Goal: Task Accomplishment & Management: Manage account settings

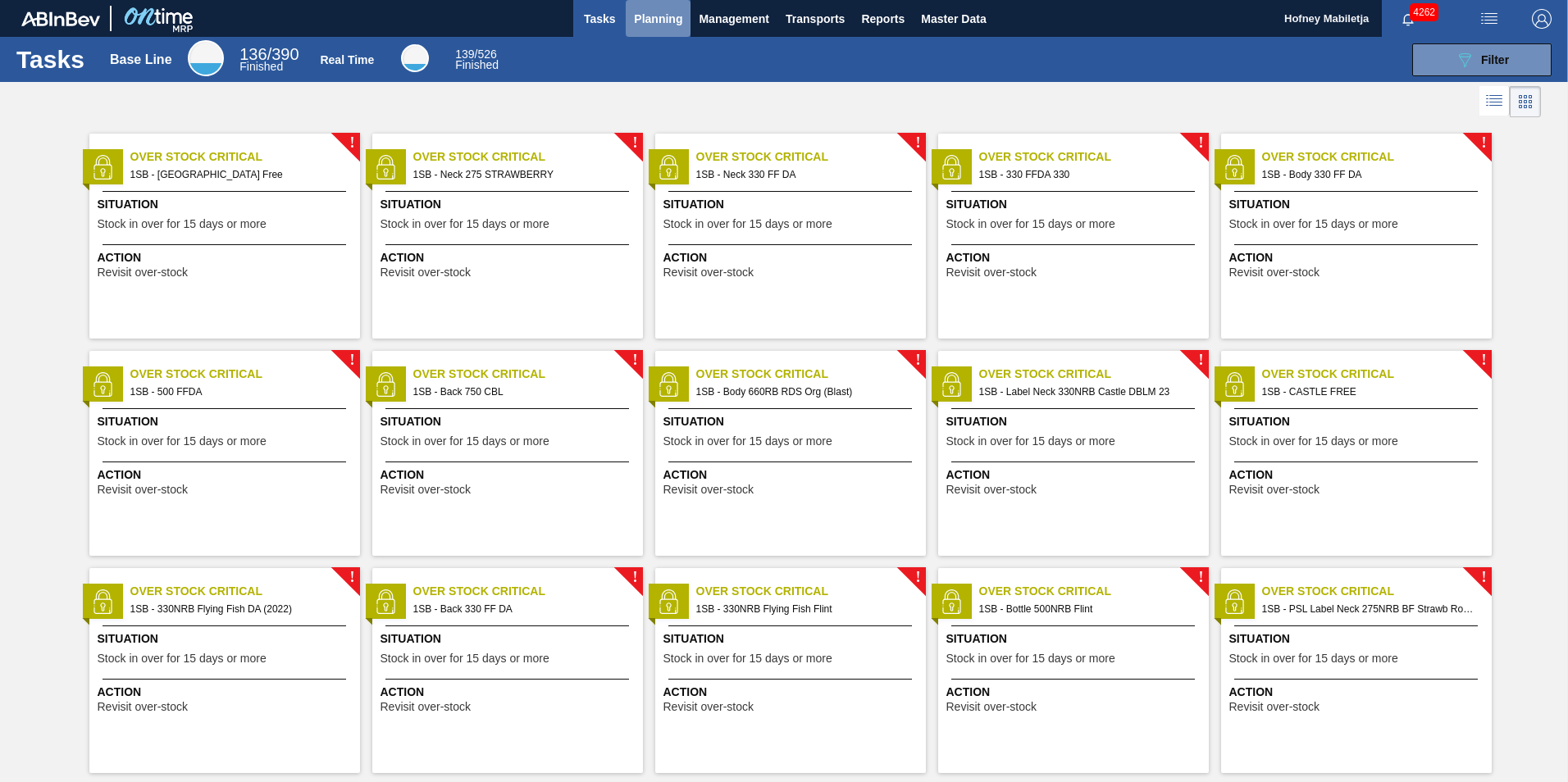
click at [670, 17] on span "Planning" at bounding box center [658, 18] width 49 height 20
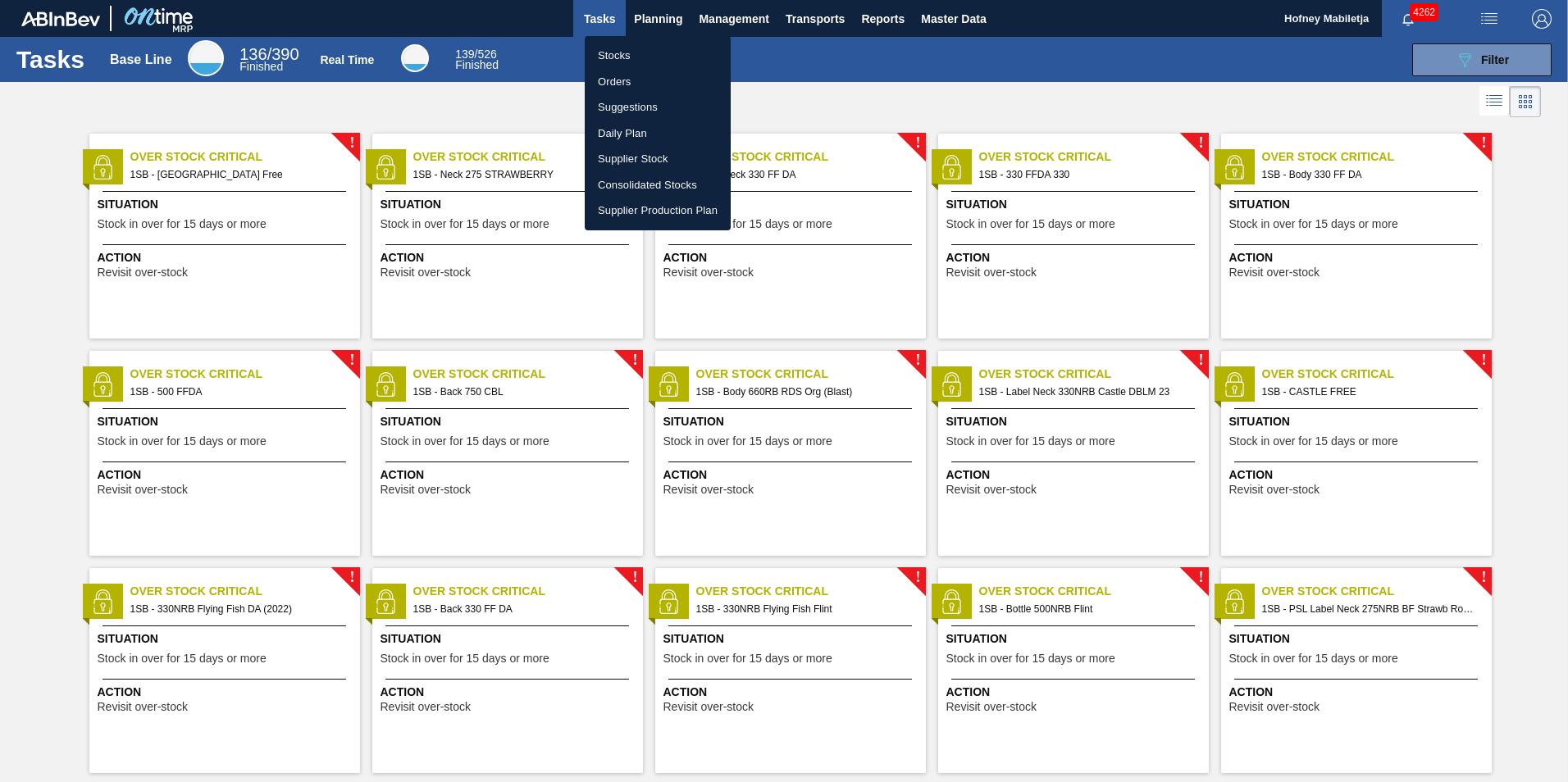
click at [625, 48] on li "Stocks" at bounding box center [657, 55] width 146 height 26
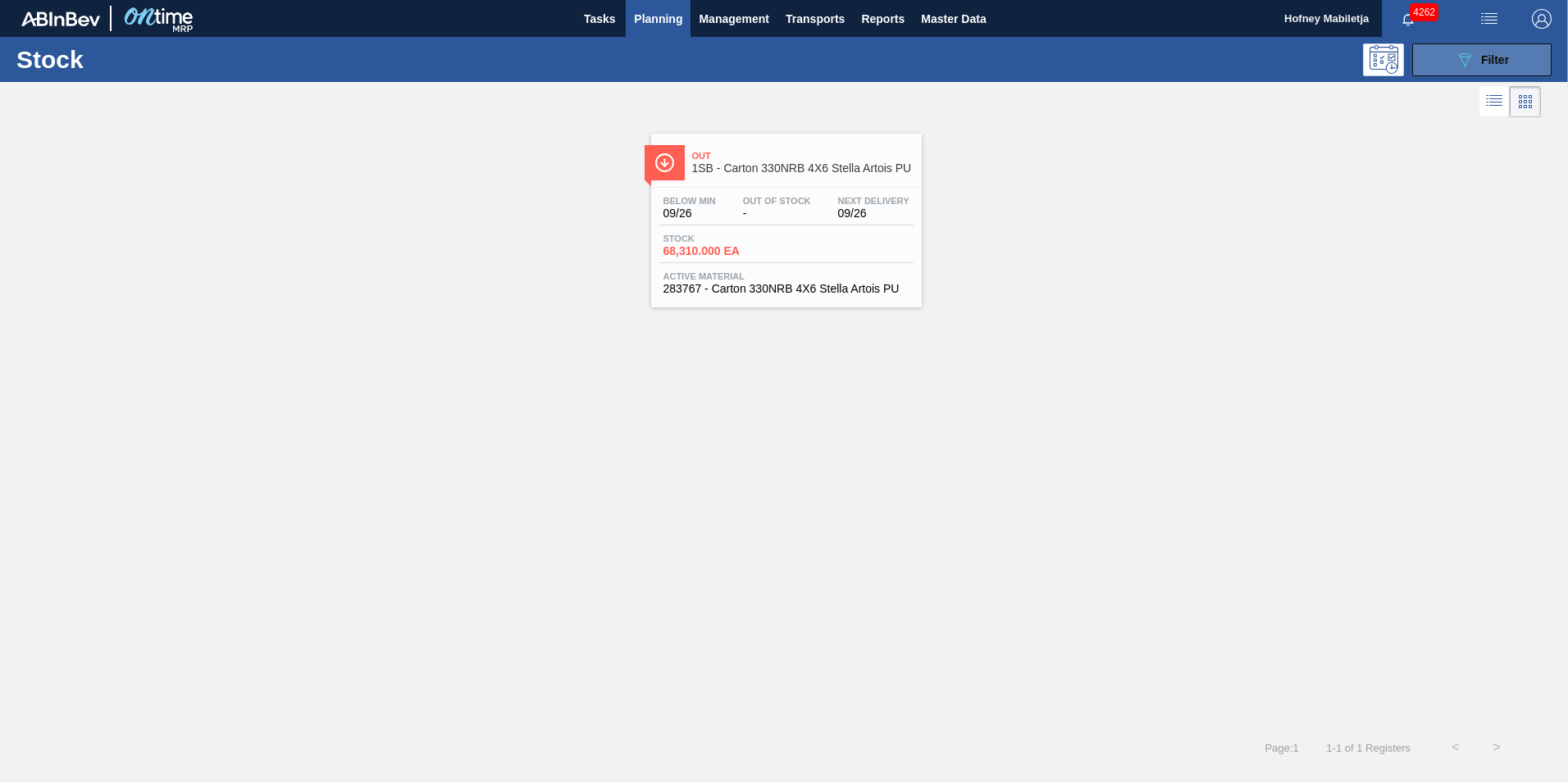
click at [1494, 55] on span "Filter" at bounding box center [1494, 60] width 28 height 13
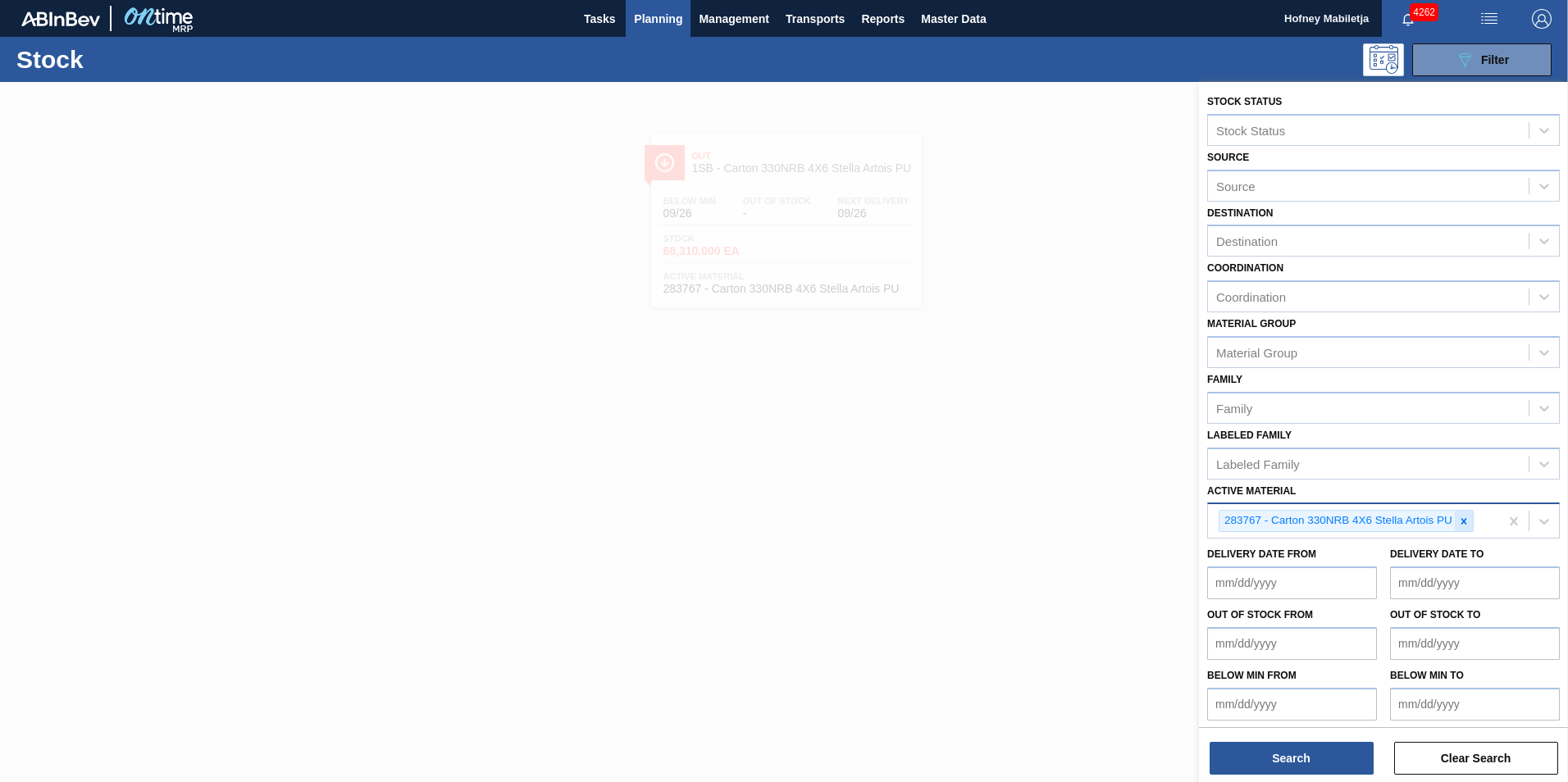
click at [1464, 523] on icon at bounding box center [1464, 521] width 11 height 11
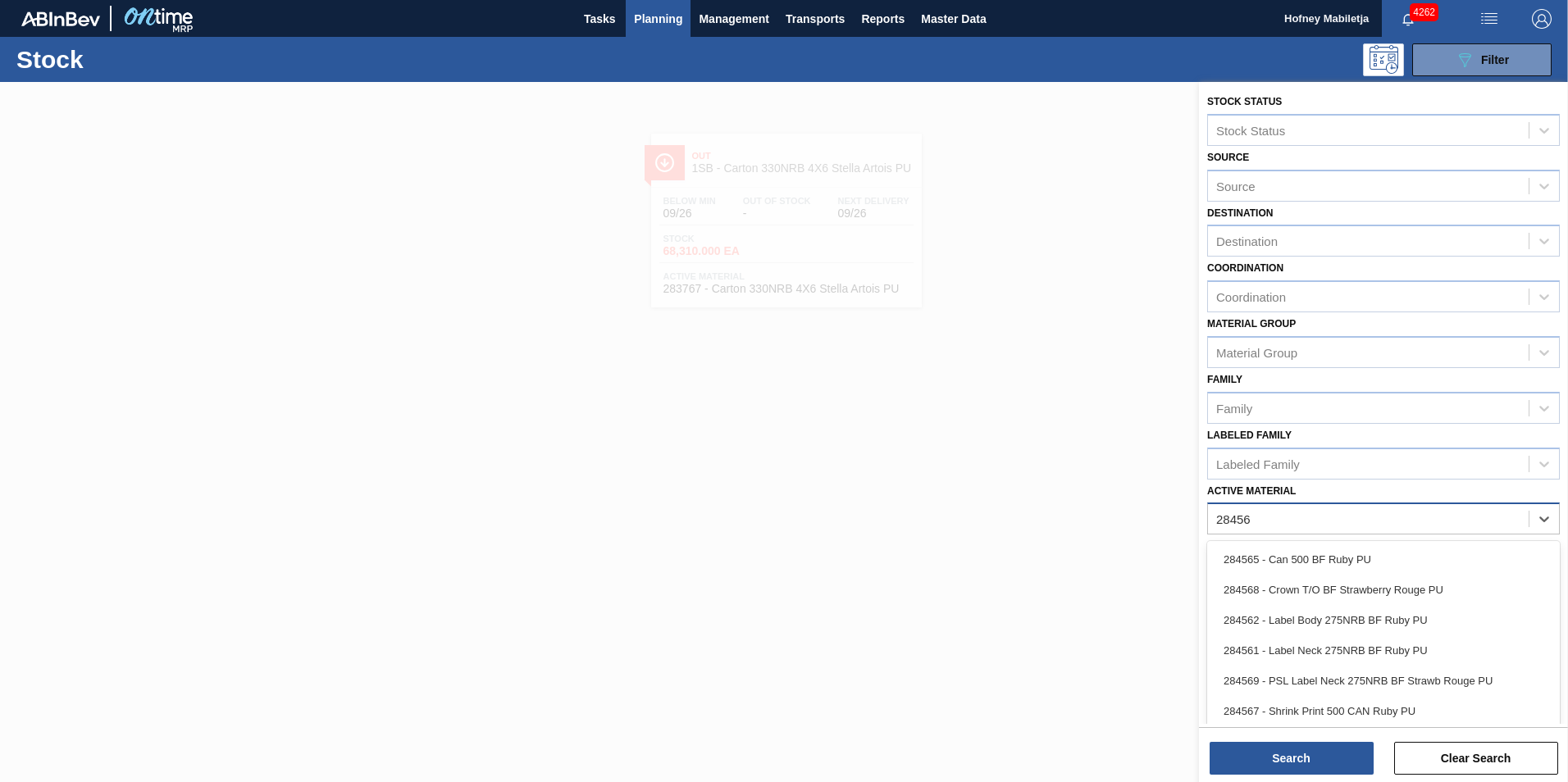
type Material "284564"
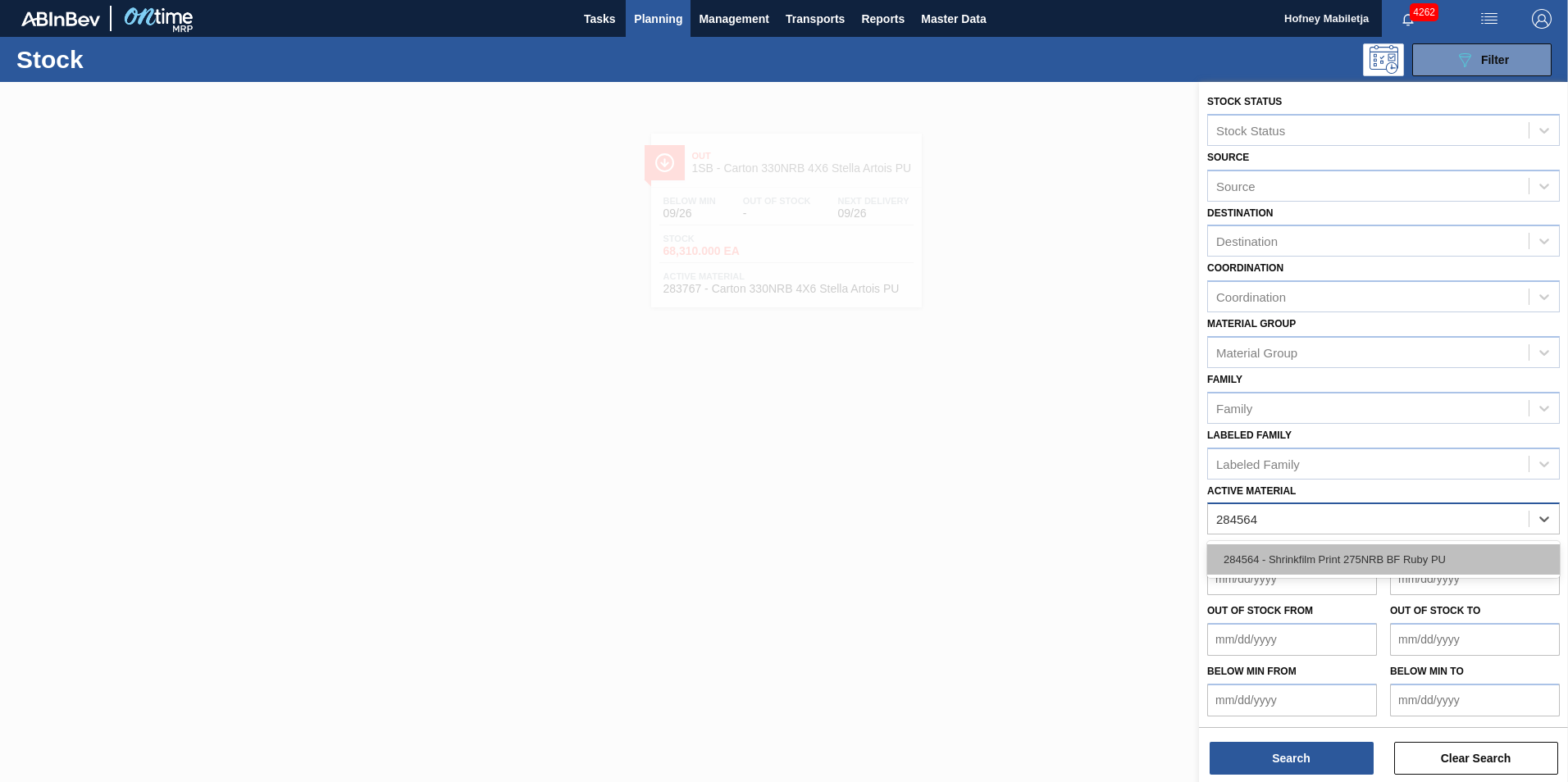
click at [1318, 559] on div "284564 - Shrinkfilm Print 275NRB BF Ruby PU" at bounding box center [1383, 560] width 352 height 31
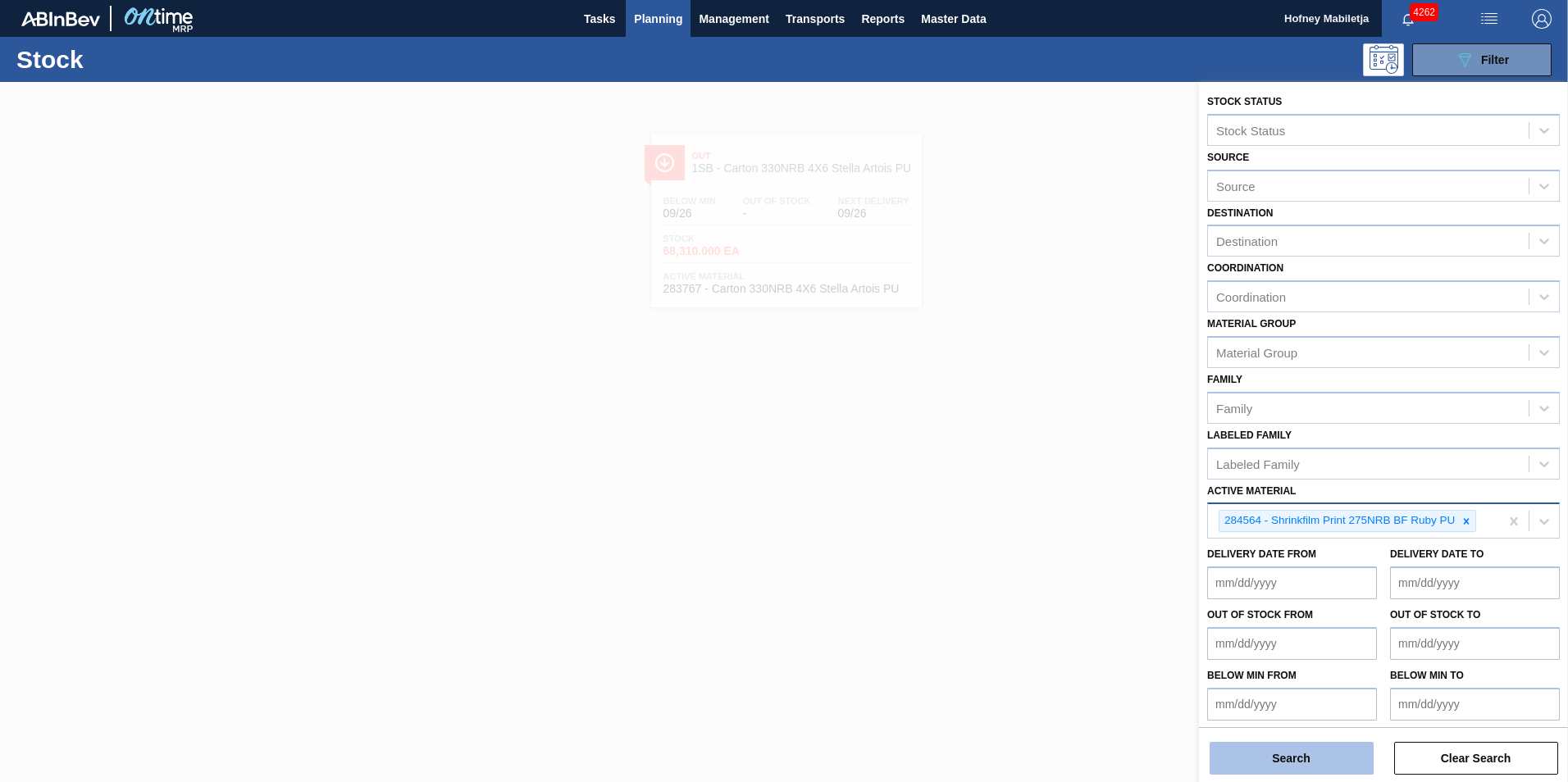
click at [1303, 751] on button "Search" at bounding box center [1292, 758] width 164 height 32
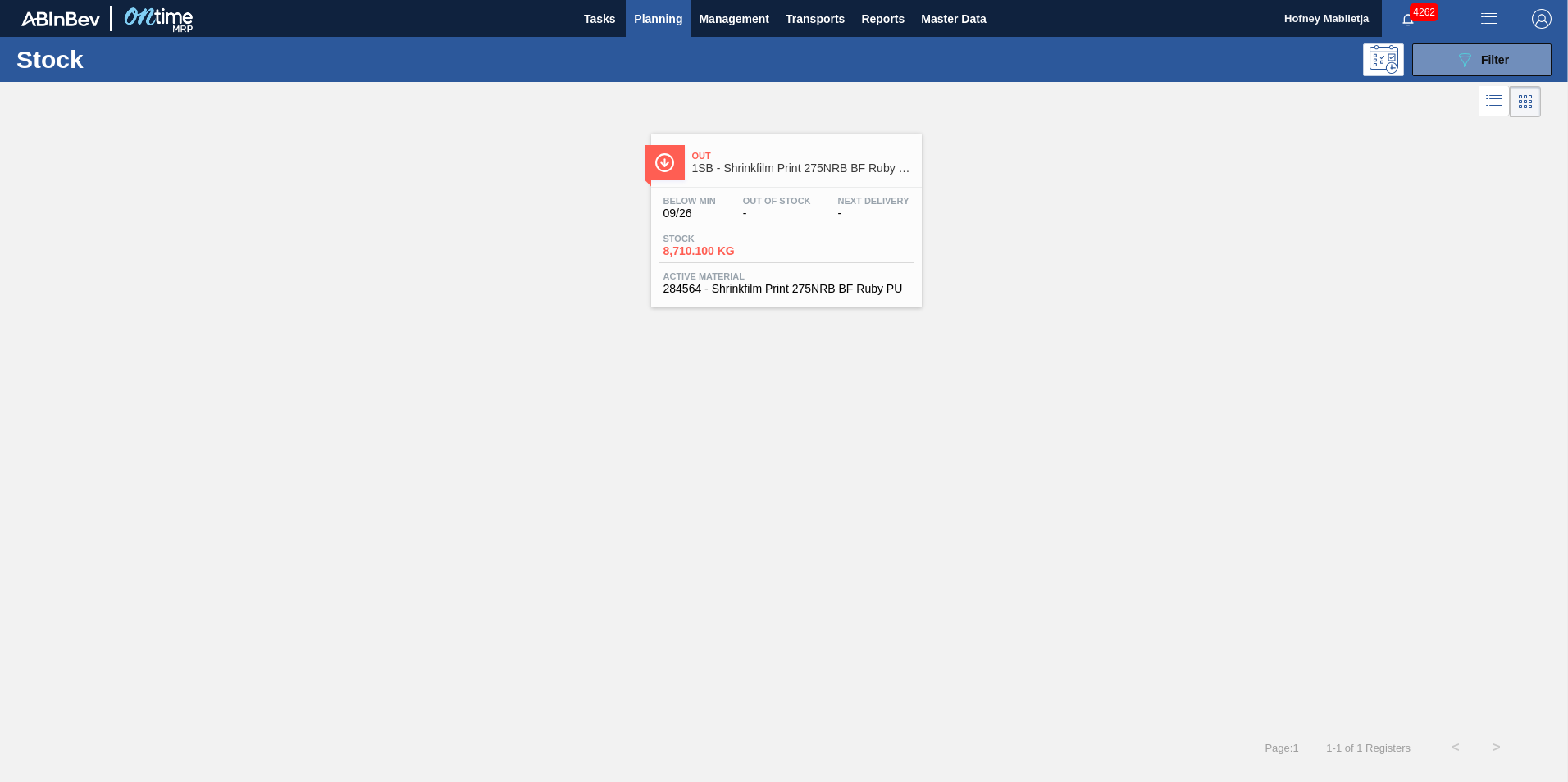
click at [822, 248] on div "Stock 8,710.100 KG" at bounding box center [786, 248] width 254 height 30
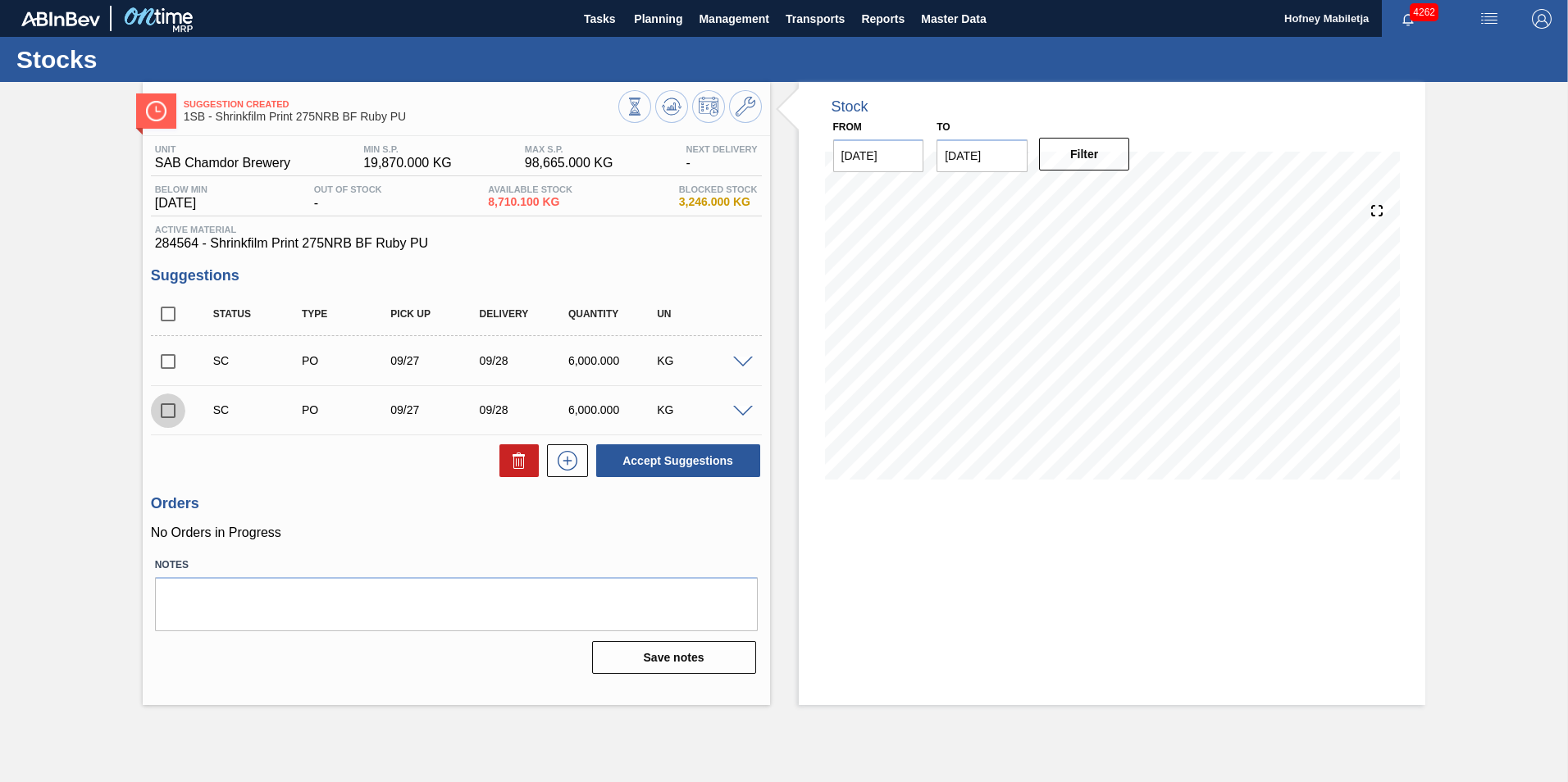
click at [167, 412] on input "checkbox" at bounding box center [168, 411] width 34 height 34
click at [694, 454] on button "Accept Suggestions" at bounding box center [678, 460] width 164 height 32
checkbox input "false"
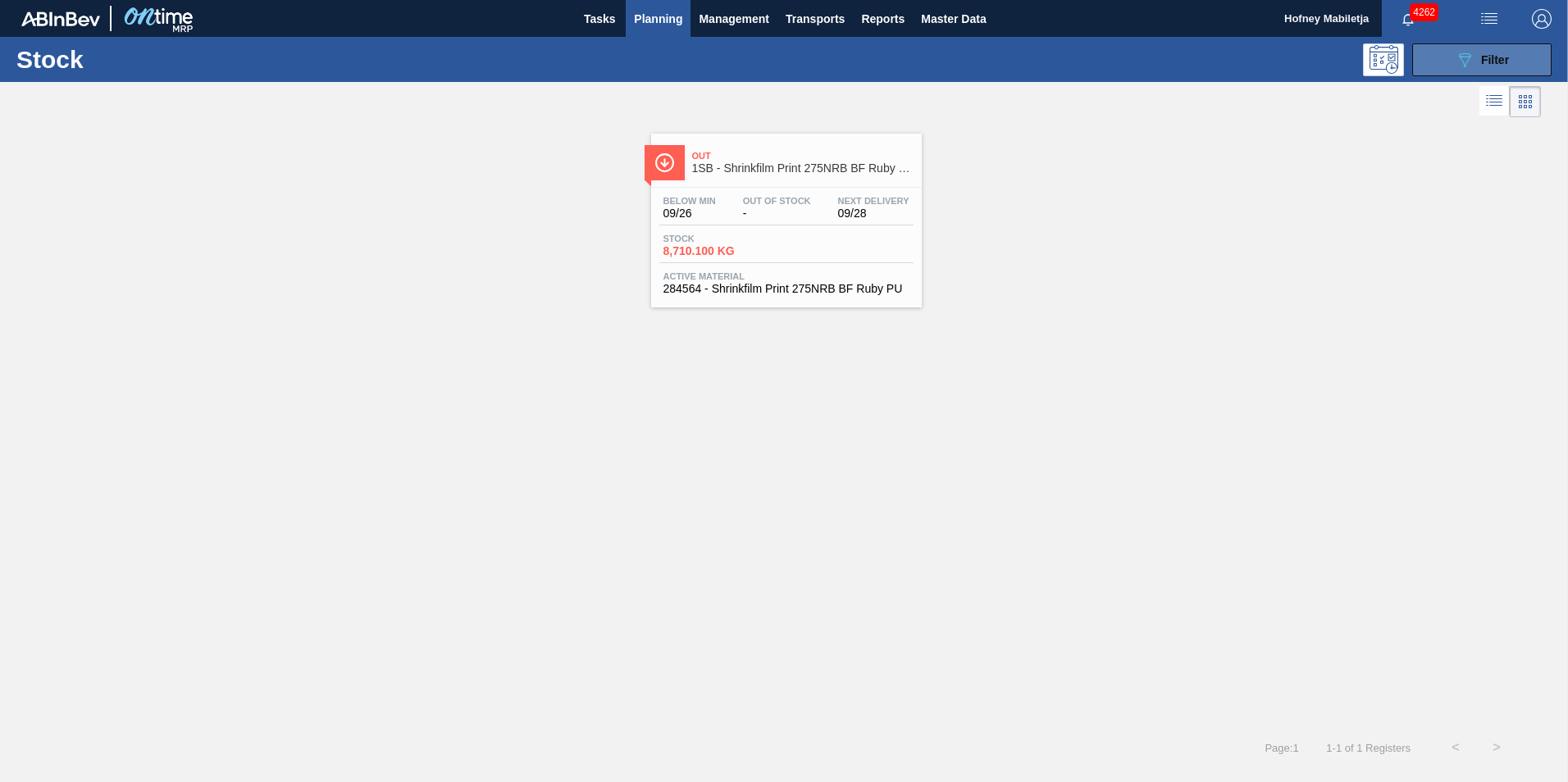
click at [1515, 58] on button "089F7B8B-B2A5-4AFE-B5C0-19BA573D28AC Filter" at bounding box center [1482, 60] width 139 height 32
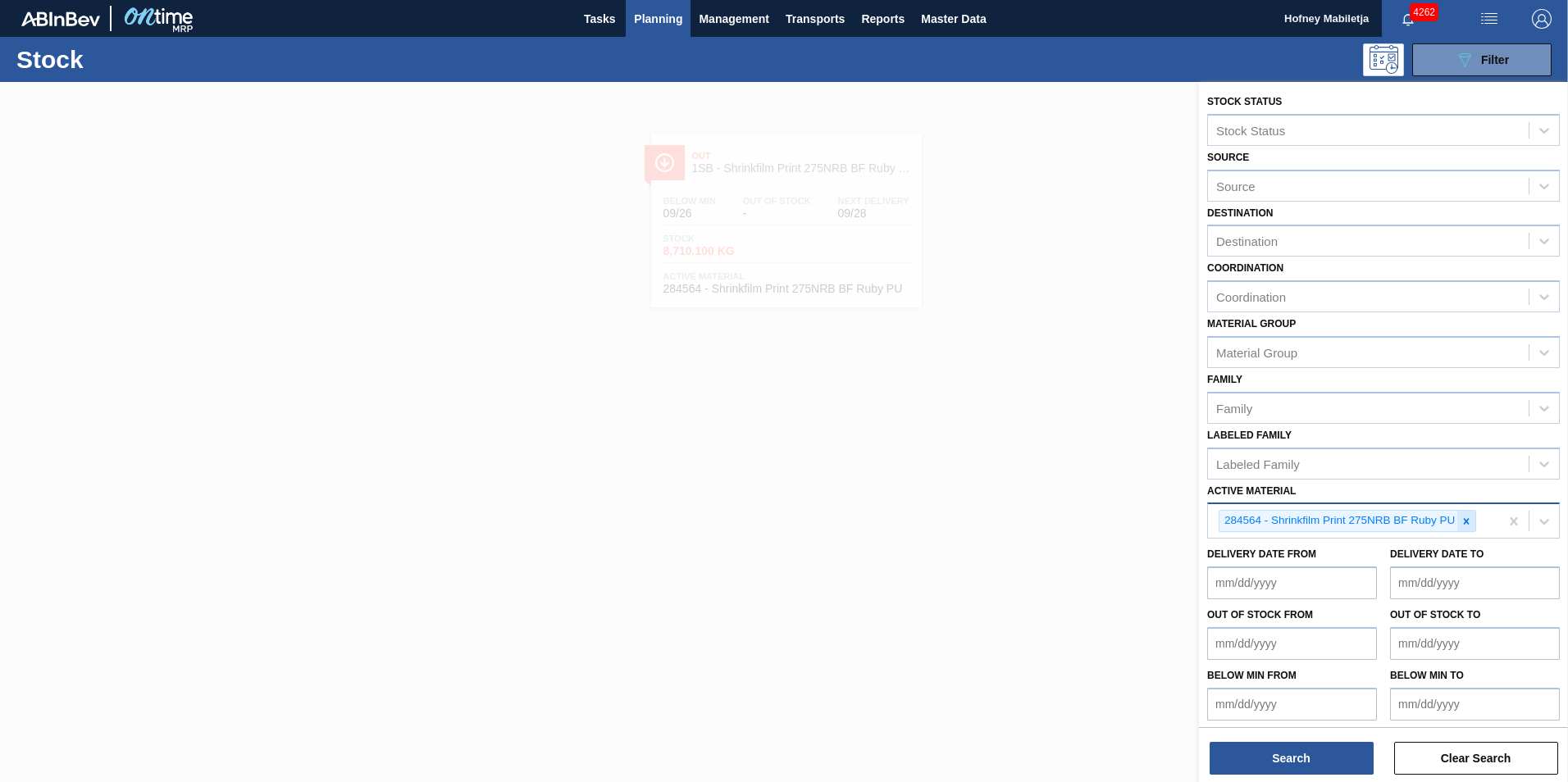
click at [1461, 520] on icon at bounding box center [1466, 521] width 11 height 11
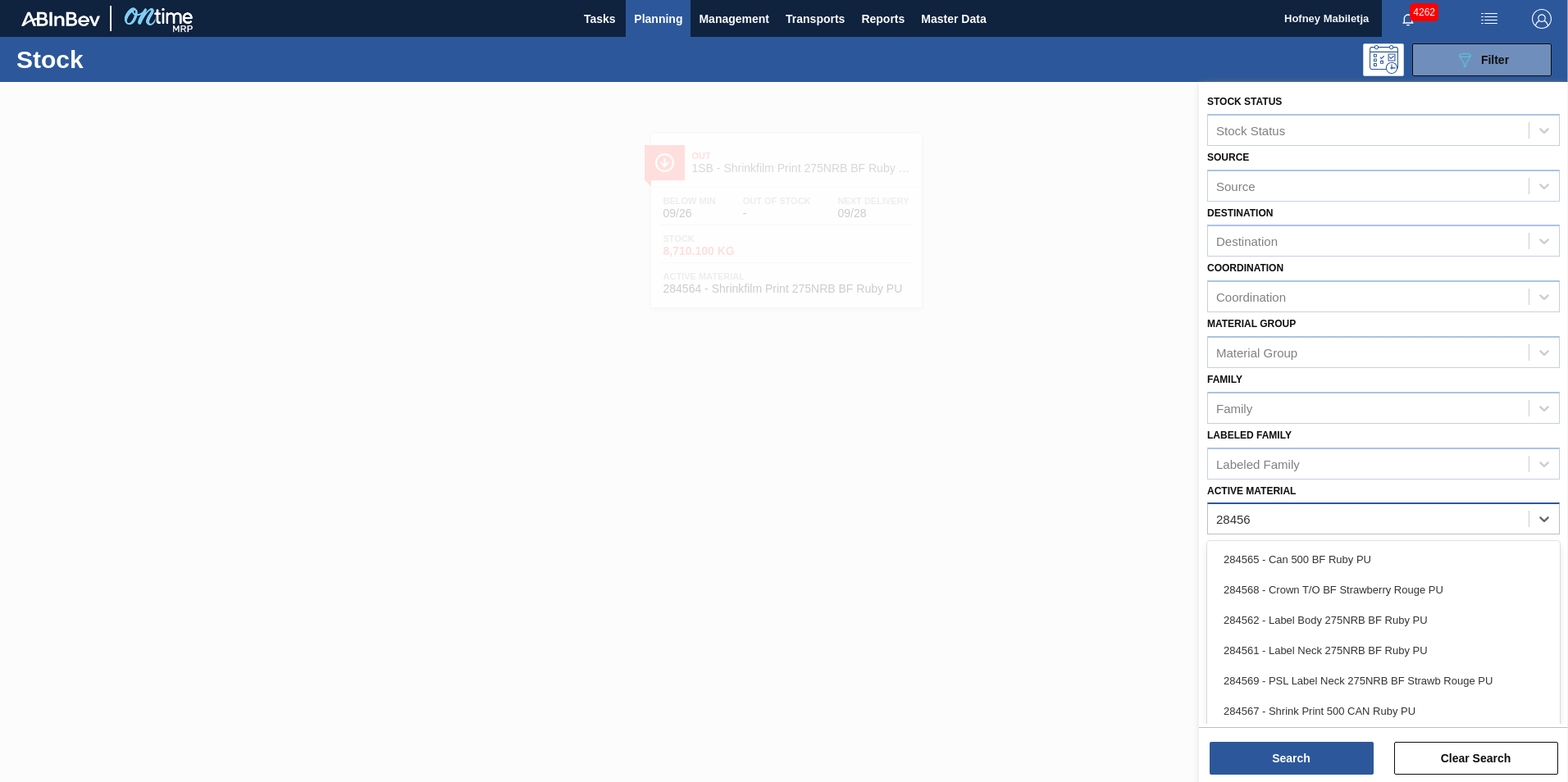
type Material "284561"
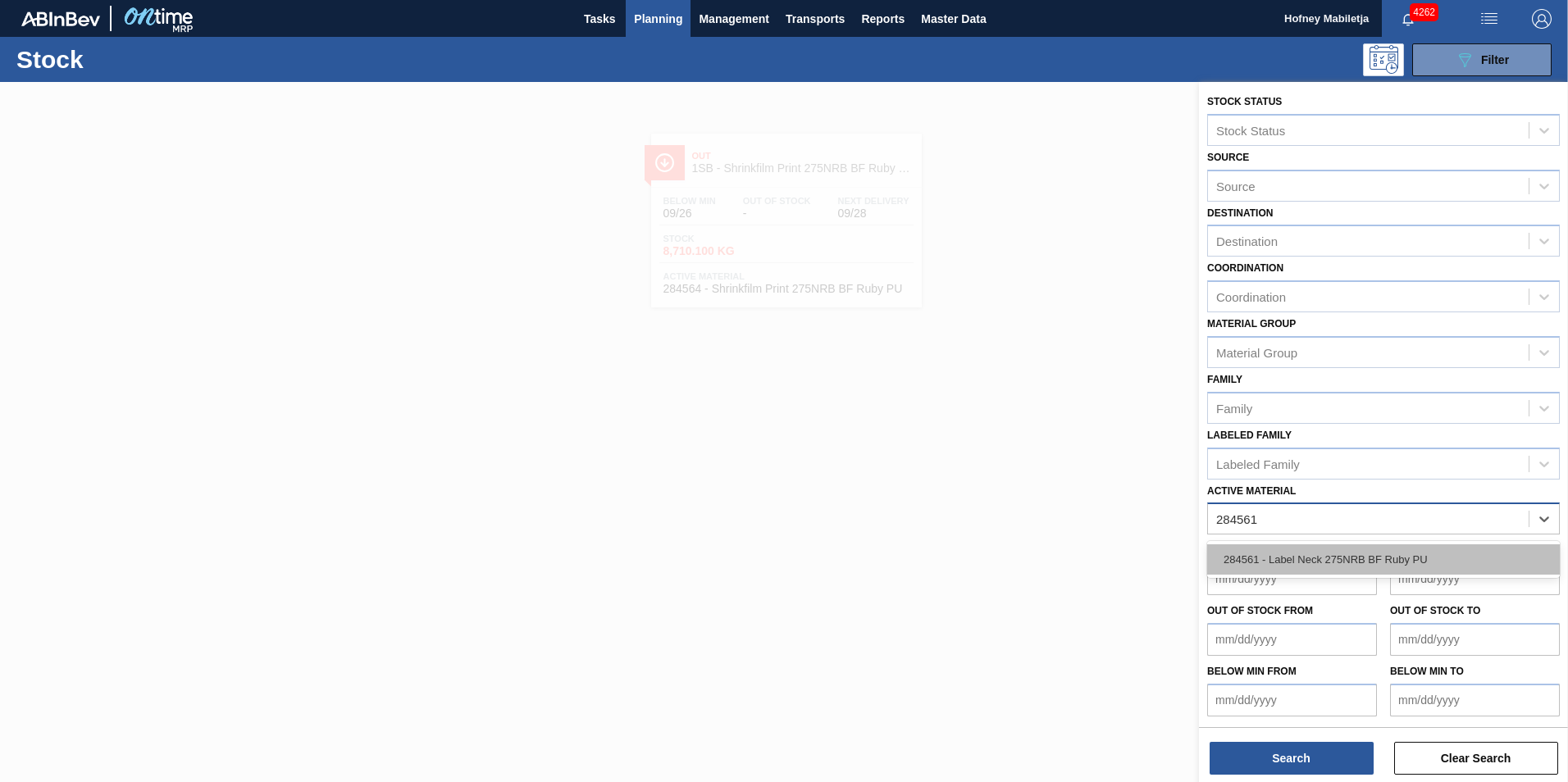
click at [1353, 546] on div "284561 - Label Neck 275NRB BF Ruby PU" at bounding box center [1383, 560] width 352 height 31
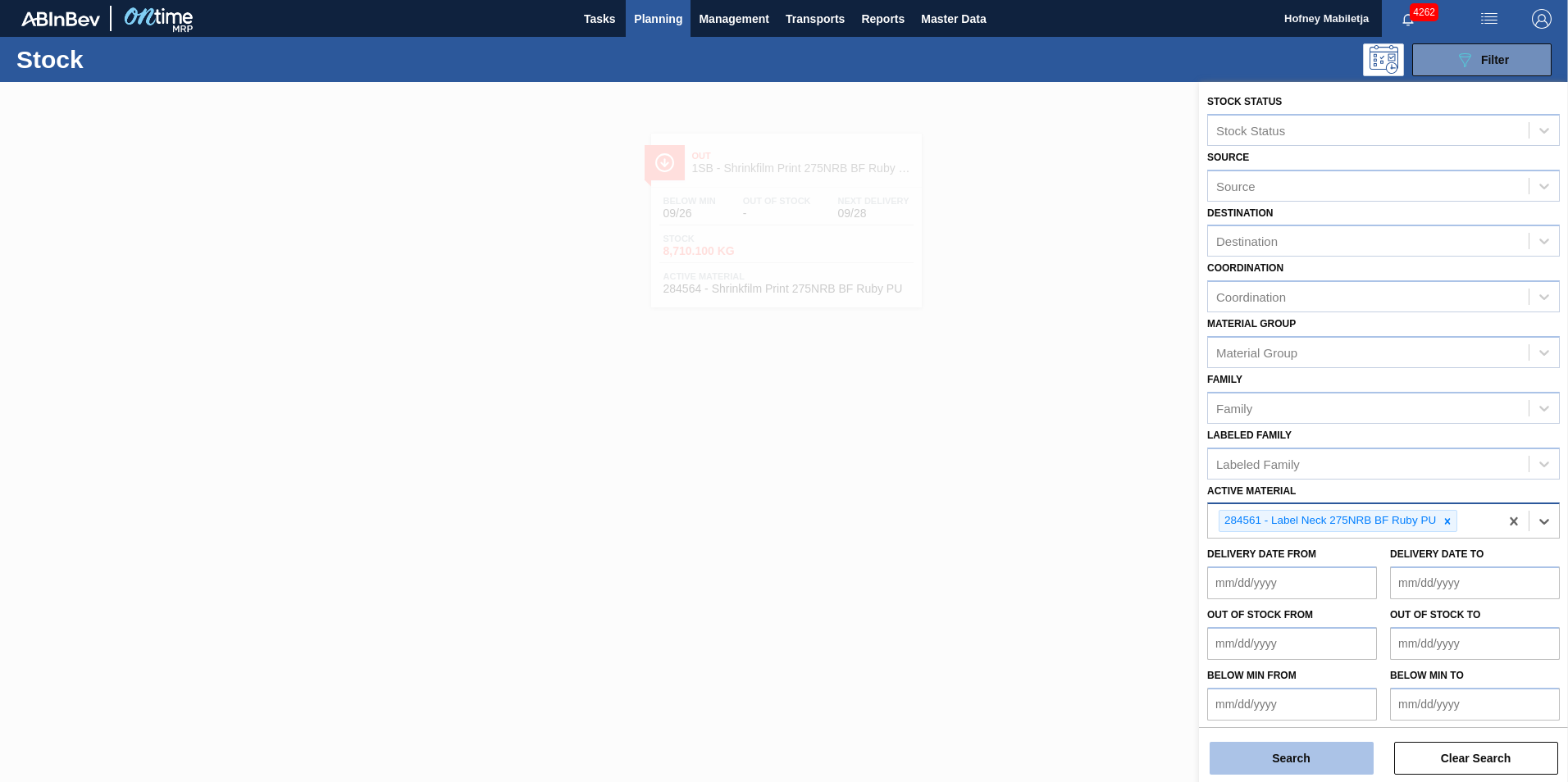
click at [1329, 751] on button "Search" at bounding box center [1292, 758] width 164 height 32
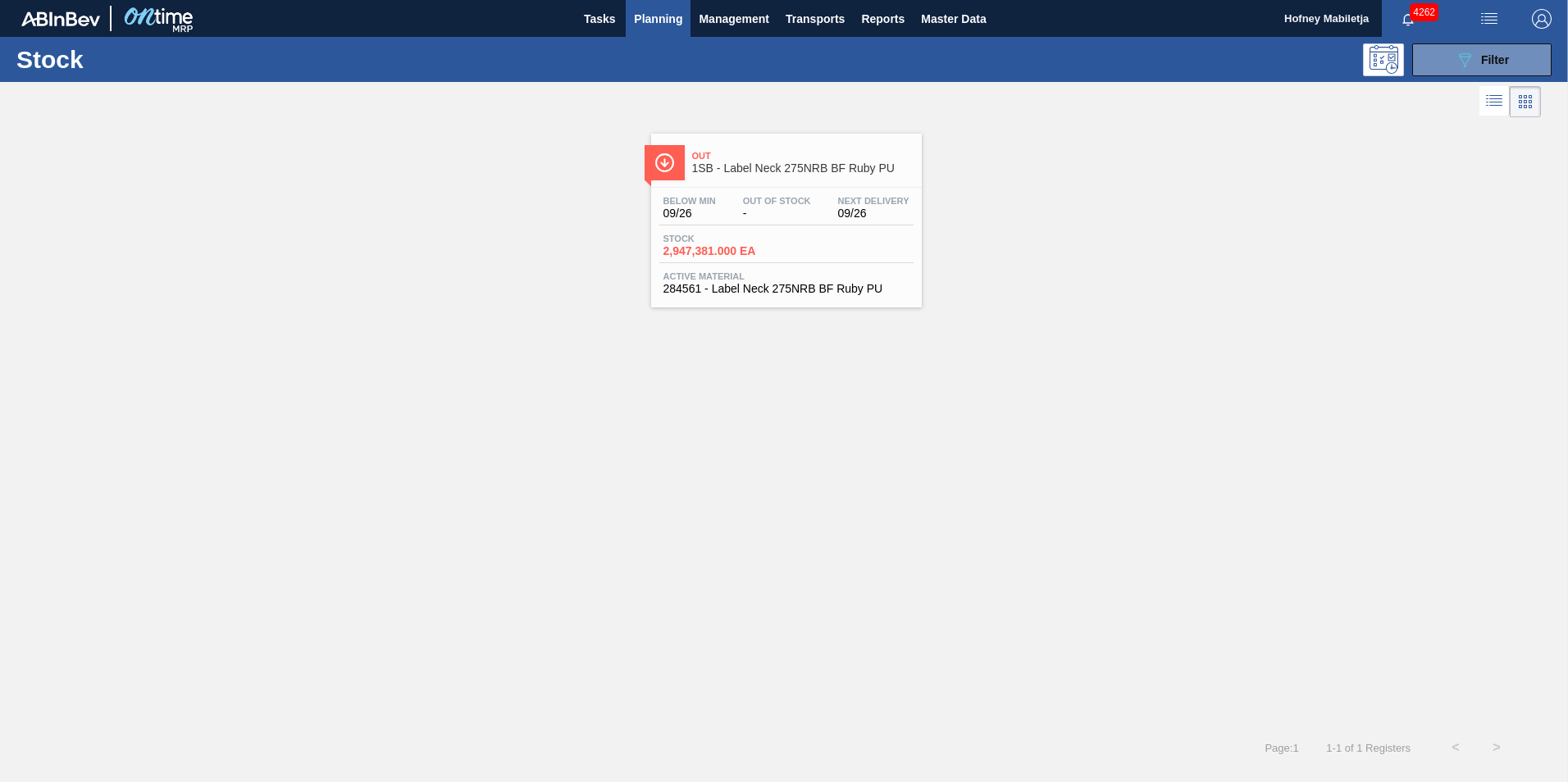
click at [780, 228] on div "Below Min 09/26 Out Of Stock - Next Delivery 09/26 Stock 2,947,381.000 EA Activ…" at bounding box center [786, 243] width 270 height 112
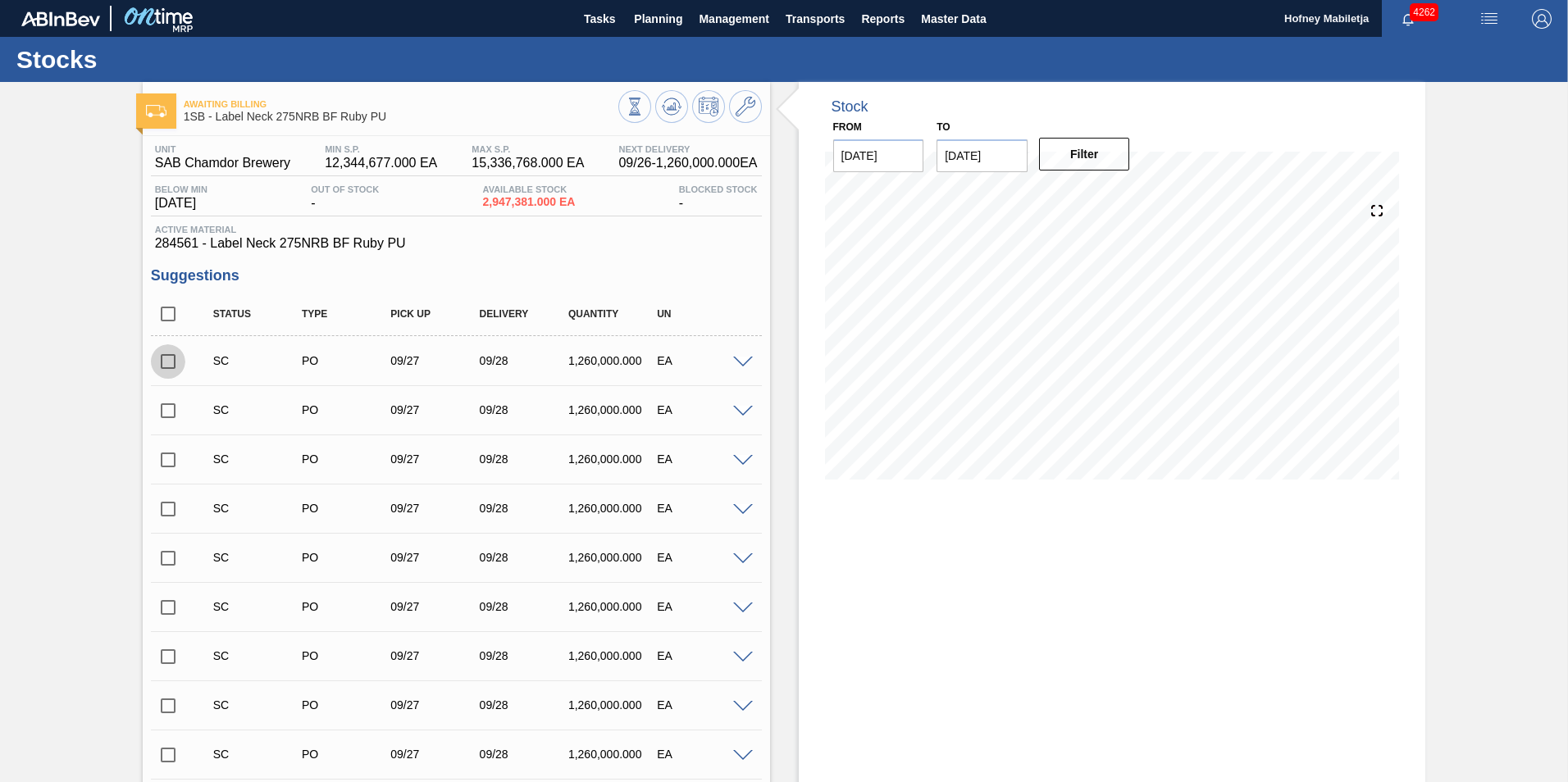
click at [171, 362] on input "checkbox" at bounding box center [168, 362] width 34 height 34
checkbox input "true"
click at [172, 408] on input "checkbox" at bounding box center [168, 411] width 34 height 34
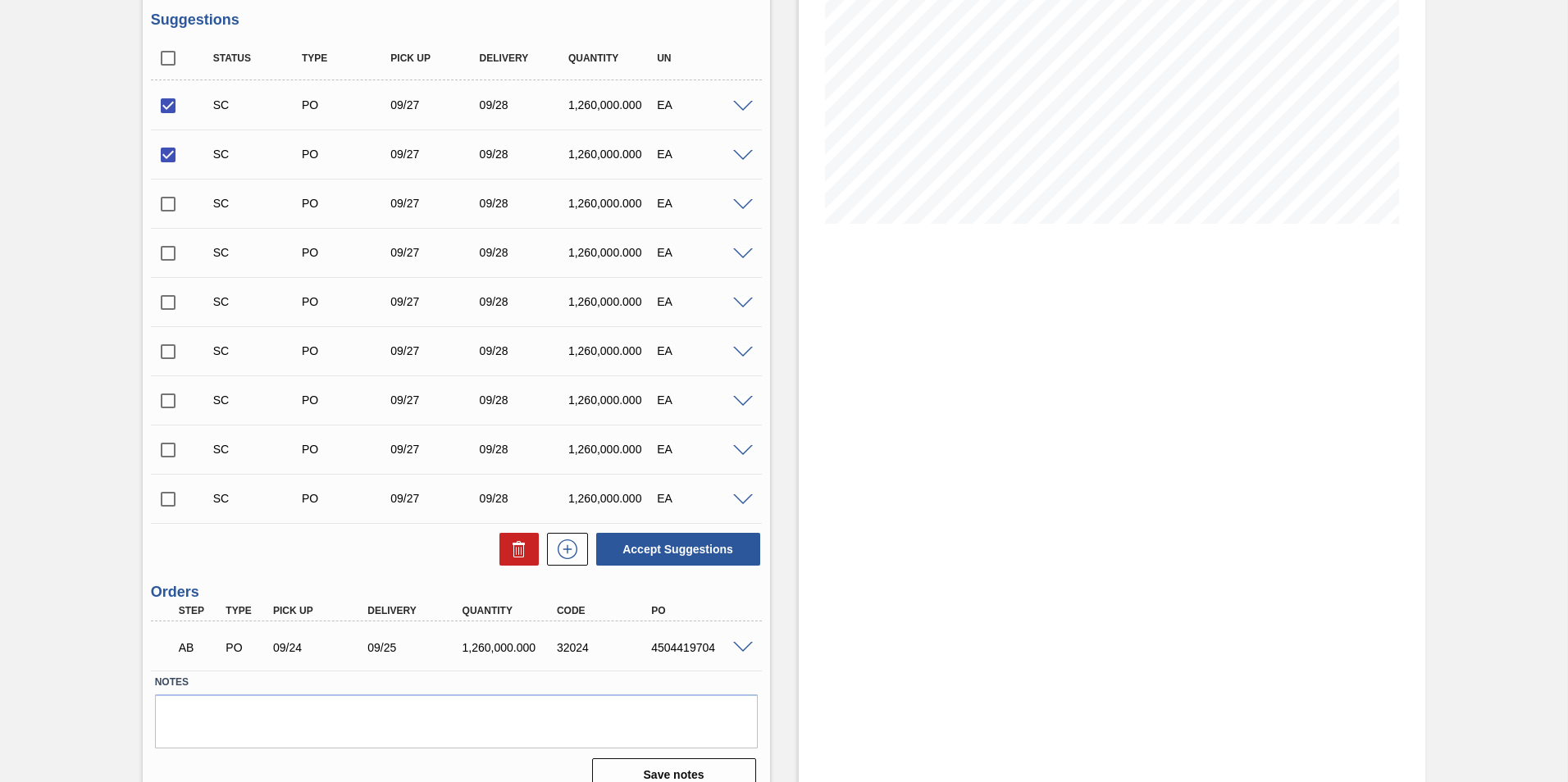
scroll to position [279, 0]
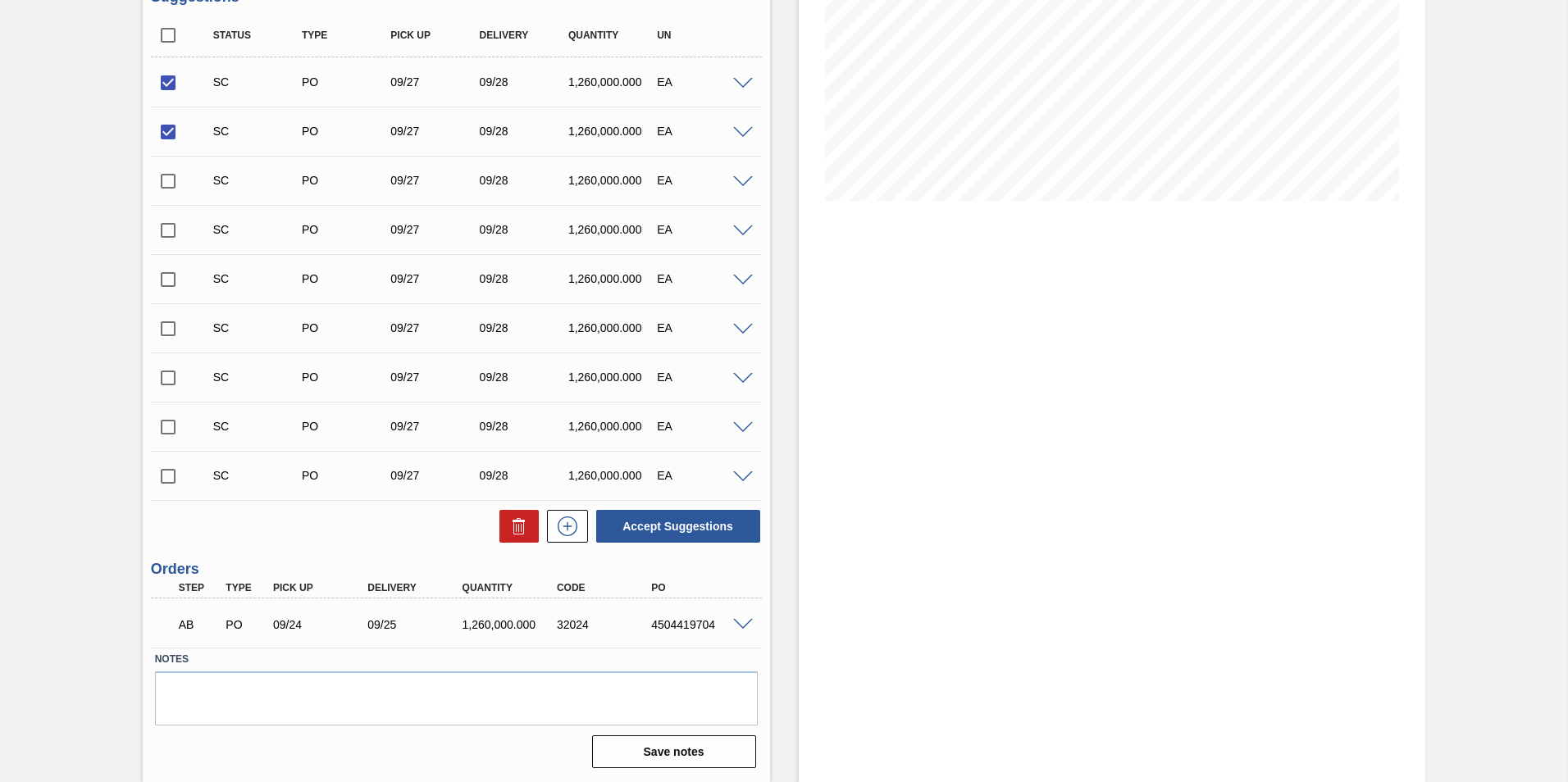
click at [167, 132] on input "checkbox" at bounding box center [168, 132] width 34 height 34
checkbox input "false"
click at [684, 514] on button "Accept Suggestions" at bounding box center [678, 526] width 164 height 32
checkbox input "false"
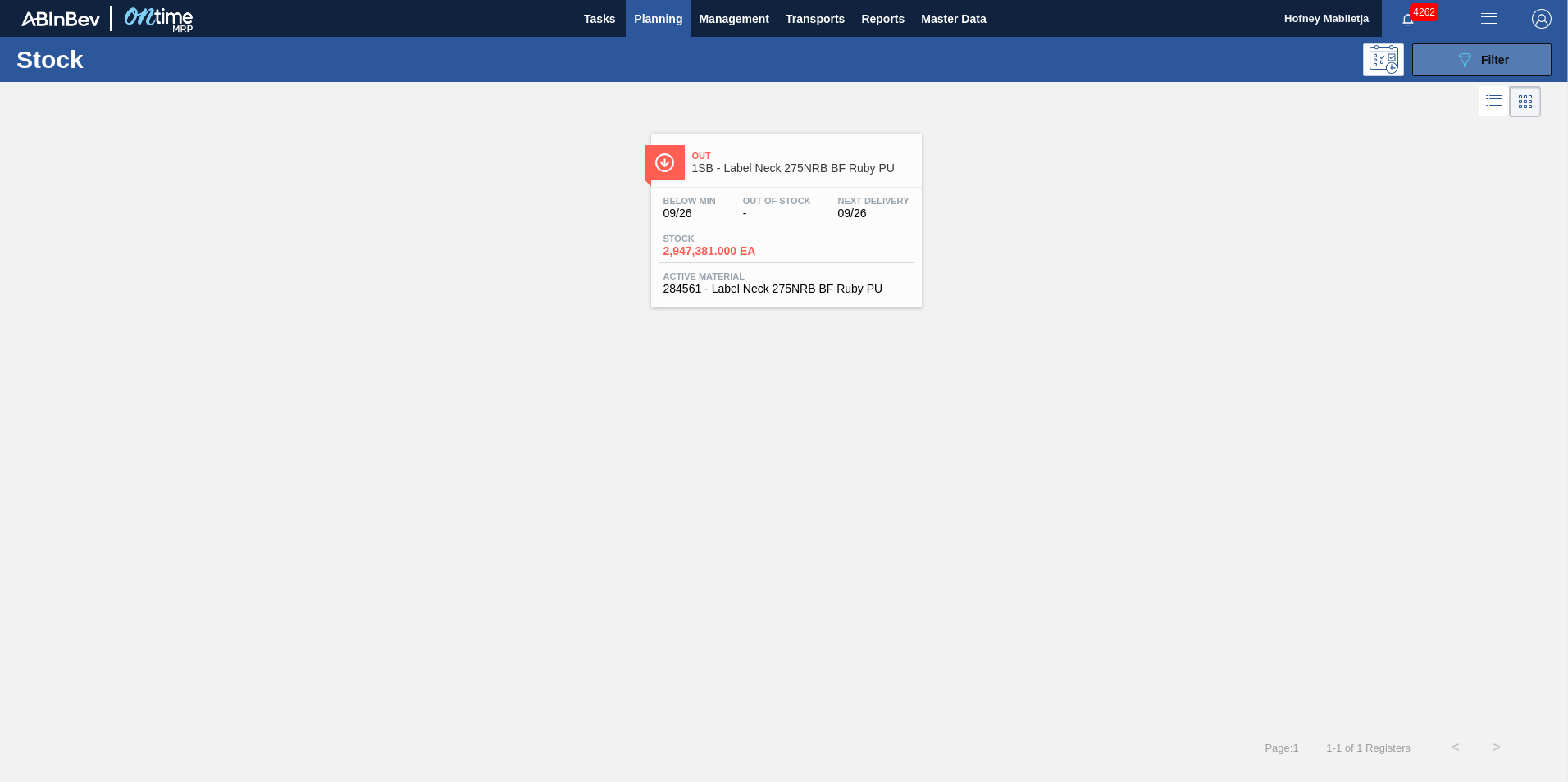
click at [1512, 60] on button "089F7B8B-B2A5-4AFE-B5C0-19BA573D28AC Filter" at bounding box center [1482, 60] width 139 height 32
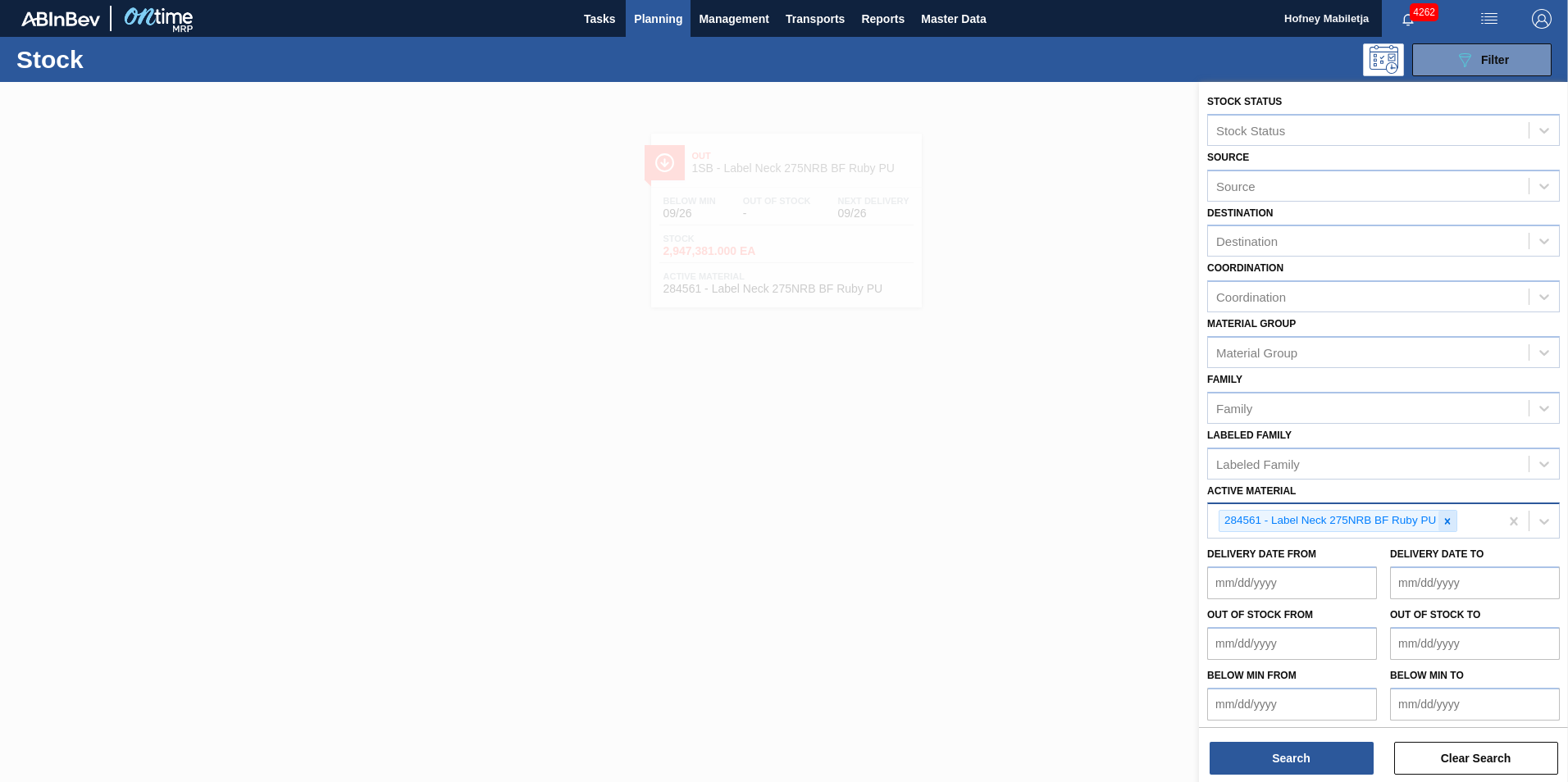
click at [1450, 514] on div at bounding box center [1447, 520] width 18 height 20
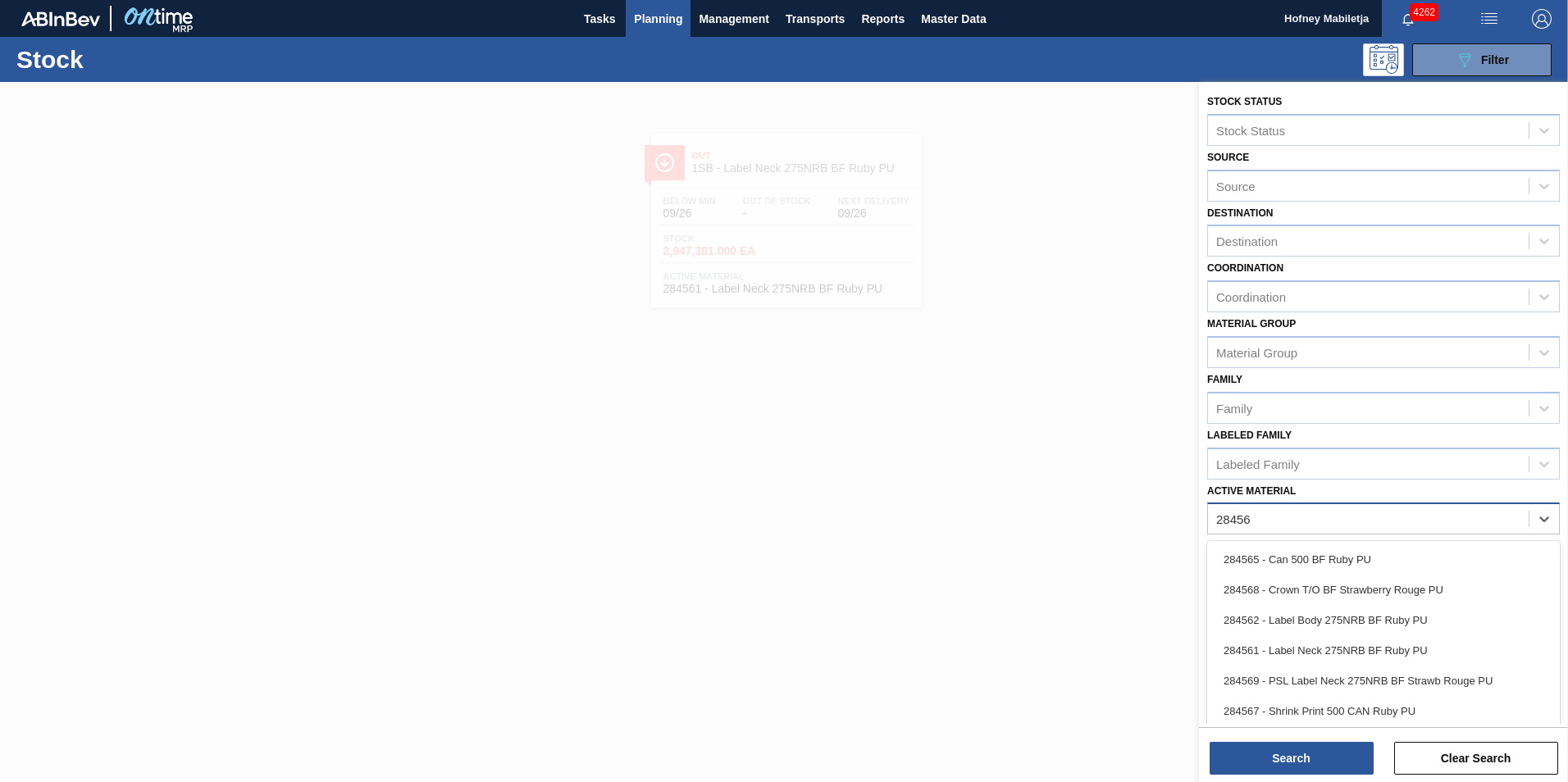
type Material "284562"
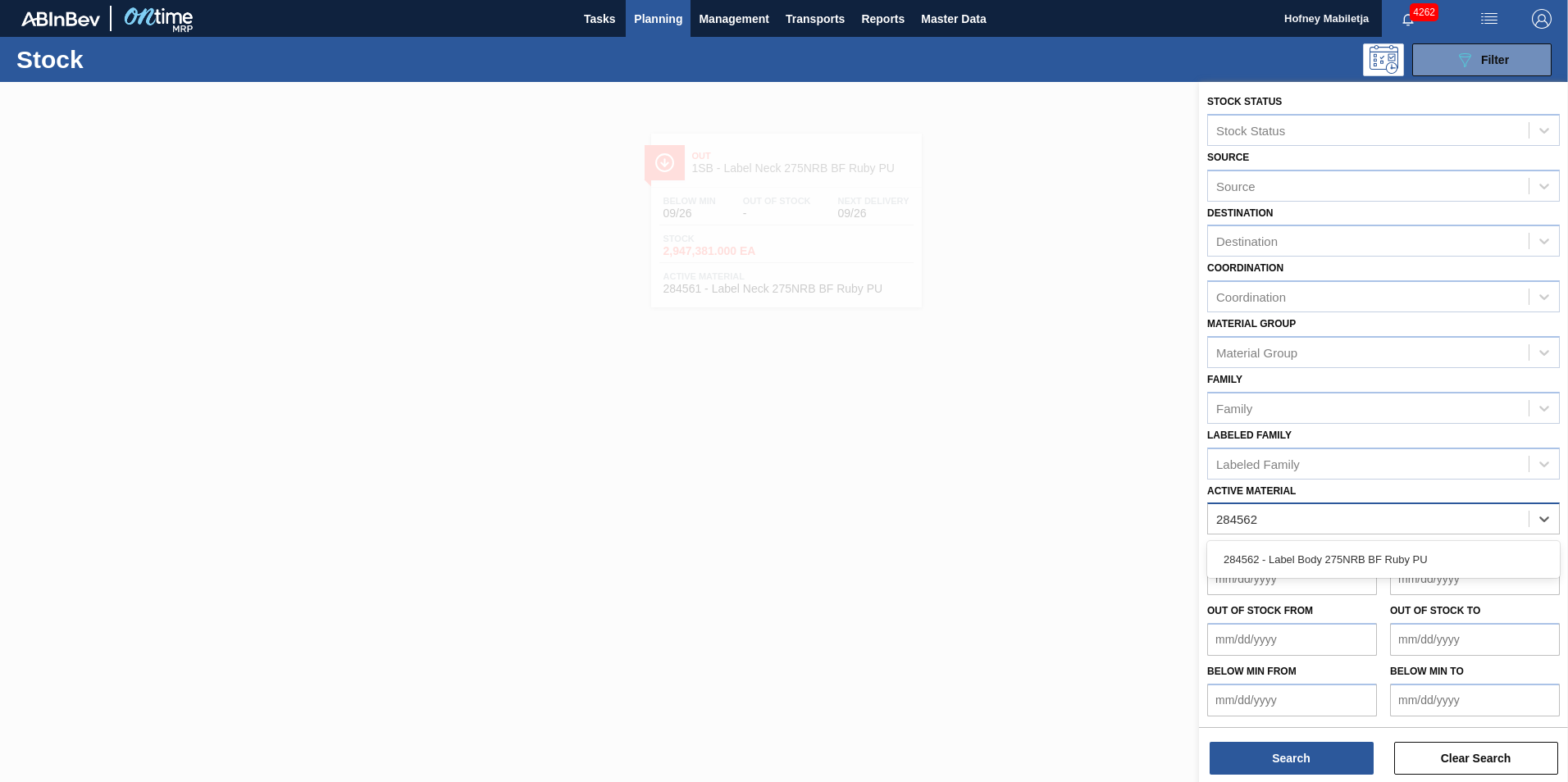
click at [1357, 543] on div "284562 - Label Body 275NRB BF Ruby PU" at bounding box center [1383, 560] width 352 height 37
click at [1359, 554] on div "284562 - Label Body 275NRB BF Ruby PU" at bounding box center [1383, 560] width 352 height 31
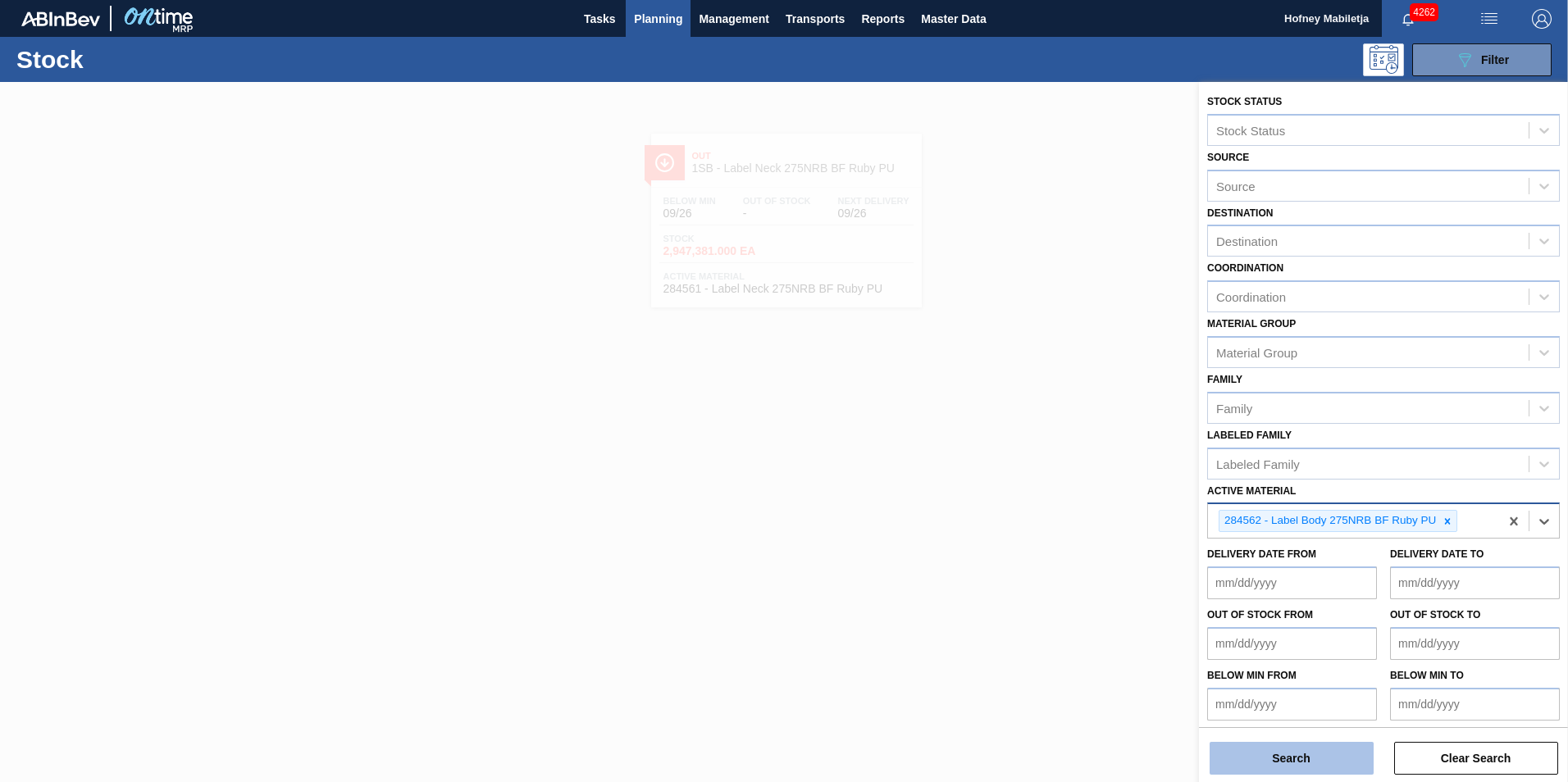
click at [1303, 754] on button "Search" at bounding box center [1292, 758] width 164 height 32
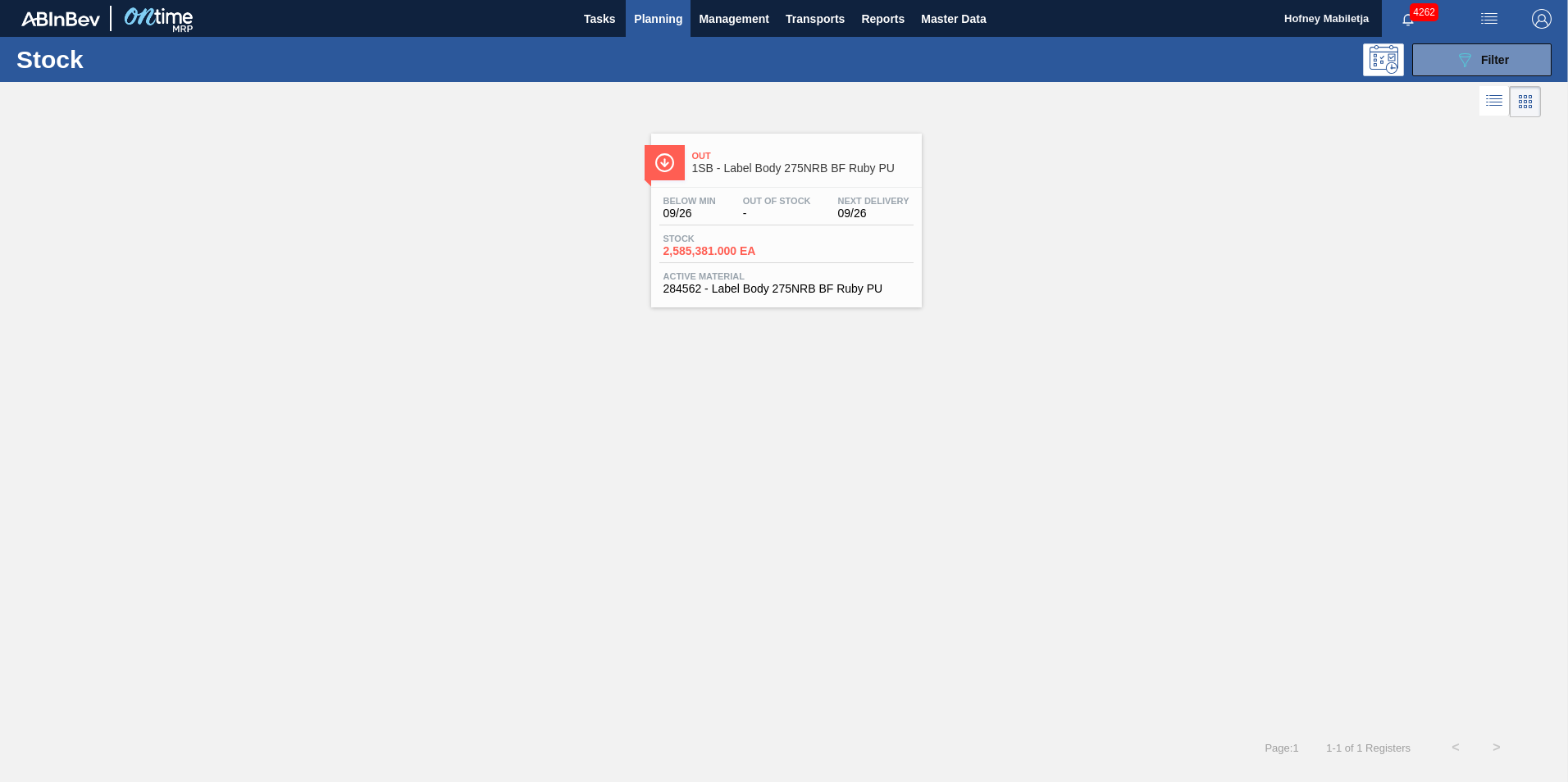
click at [770, 232] on div "Below Min 09/26 Out Of Stock - Next Delivery 09/26 Stock 2,585,381.000 EA Activ…" at bounding box center [786, 243] width 270 height 112
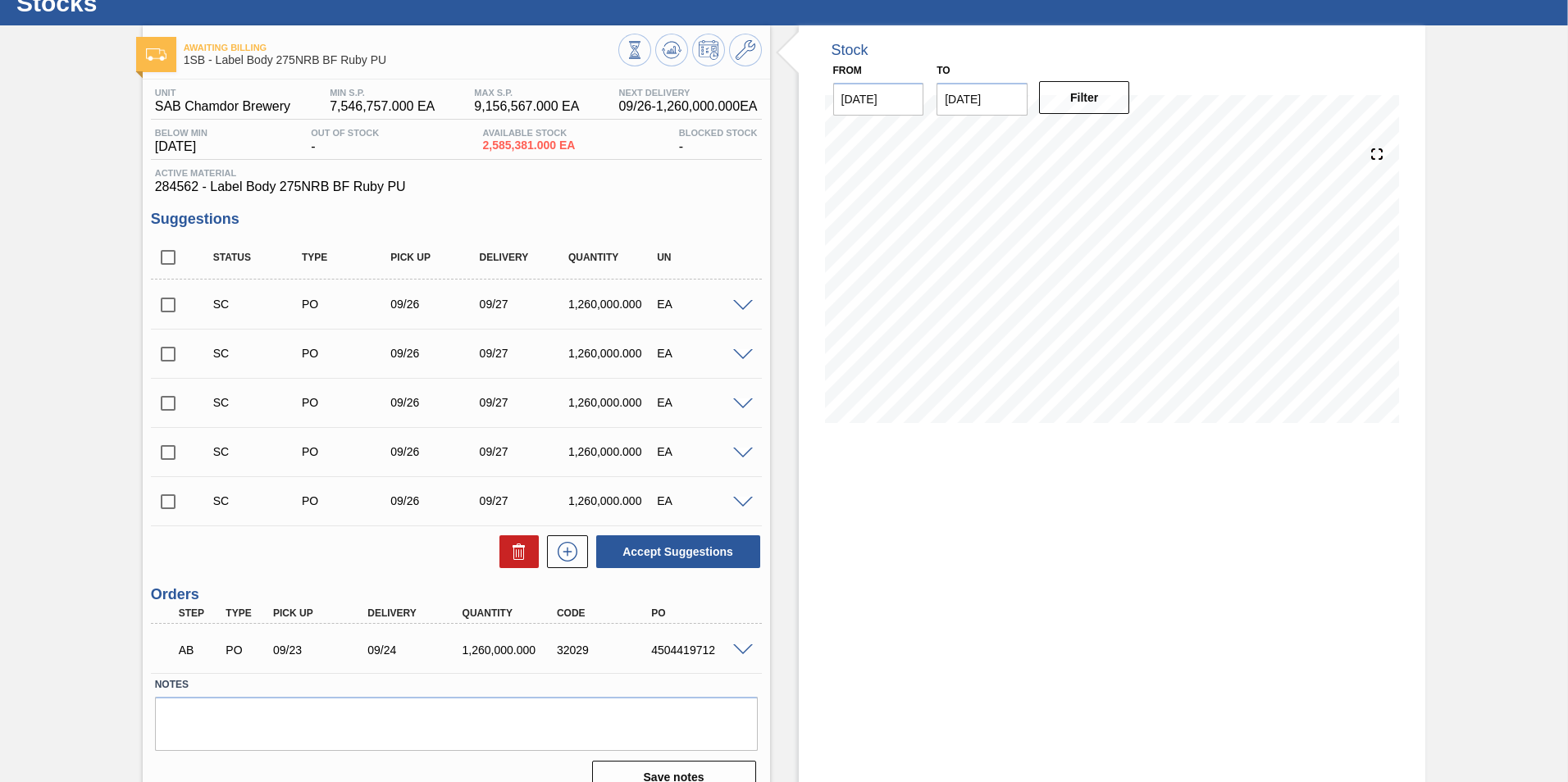
scroll to position [82, 0]
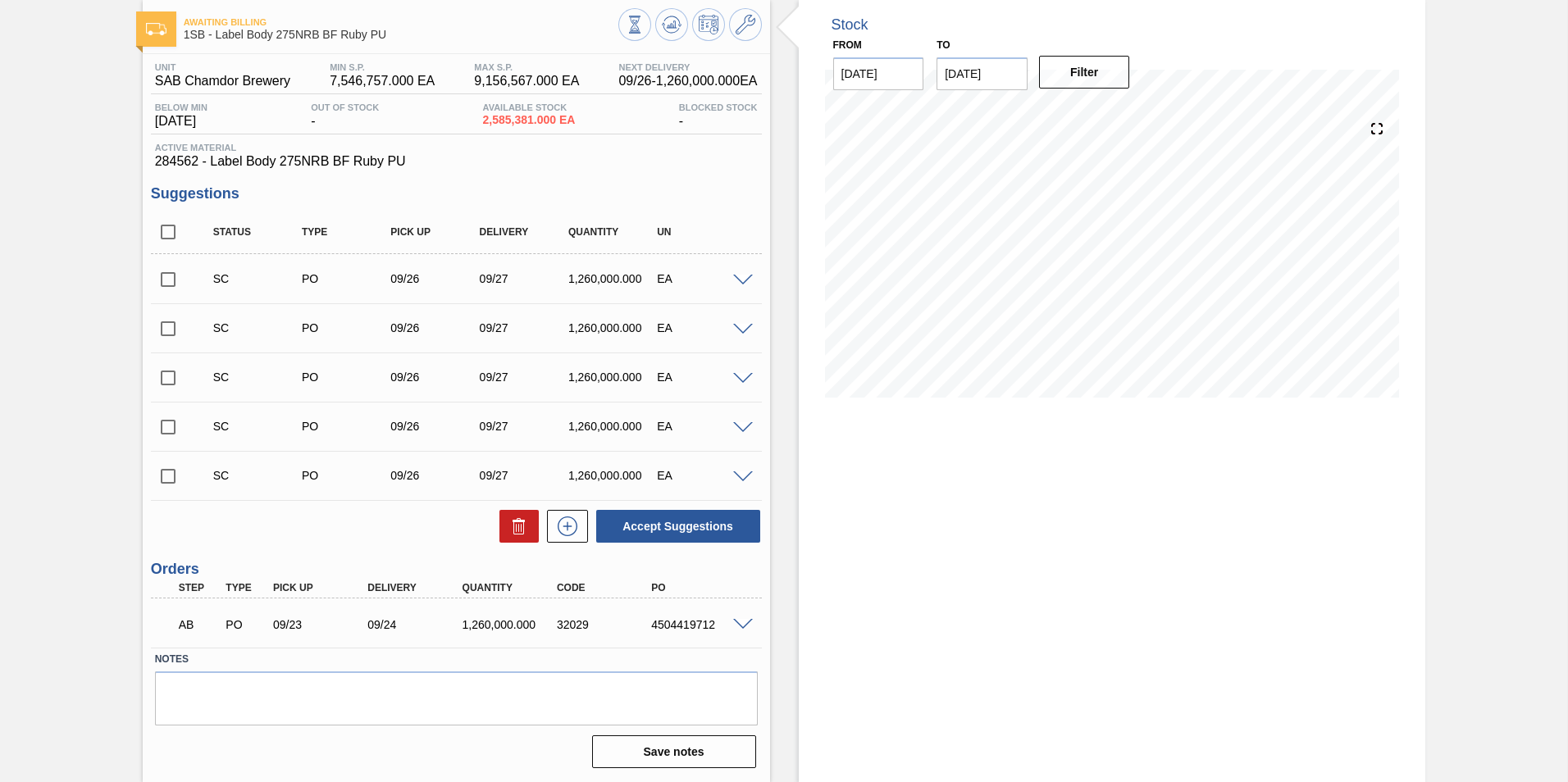
click at [167, 479] on input "checkbox" at bounding box center [168, 476] width 34 height 34
checkbox input "true"
click at [166, 423] on input "checkbox" at bounding box center [168, 427] width 34 height 34
click at [667, 518] on button "Accept Suggestions" at bounding box center [678, 526] width 164 height 32
checkbox input "false"
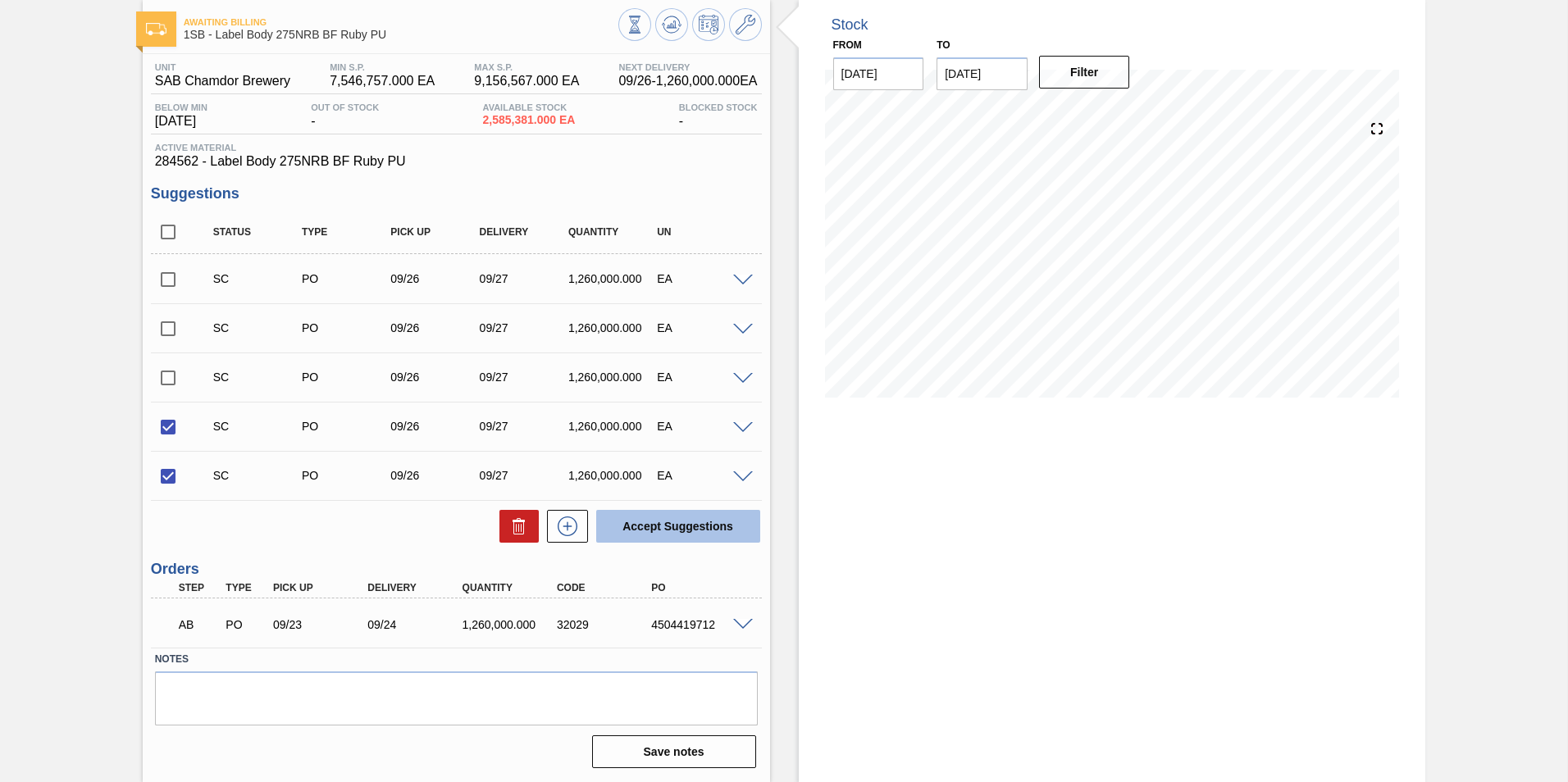
checkbox input "false"
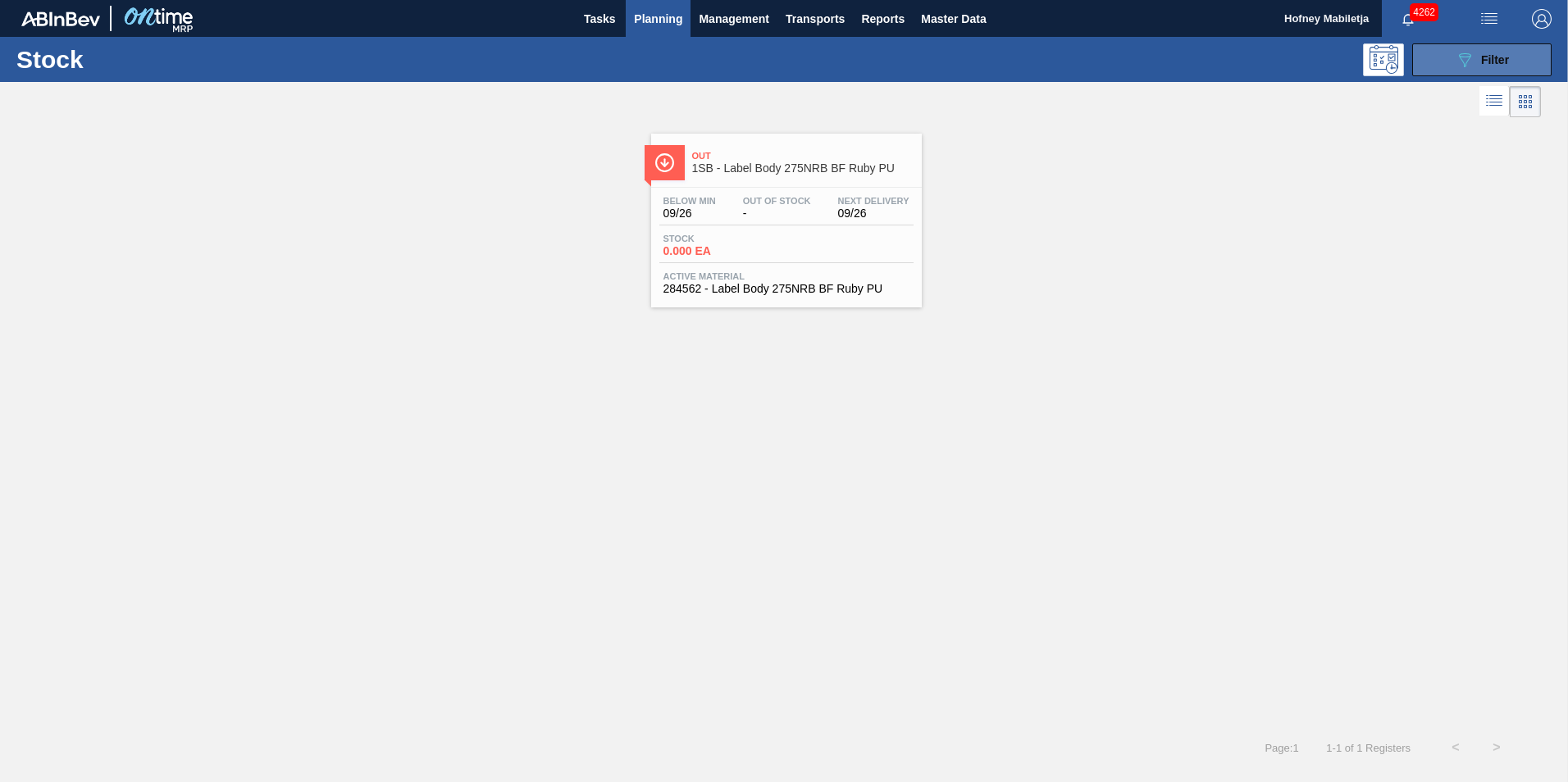
click at [1524, 50] on button "089F7B8B-B2A5-4AFE-B5C0-19BA573D28AC Filter" at bounding box center [1482, 60] width 139 height 32
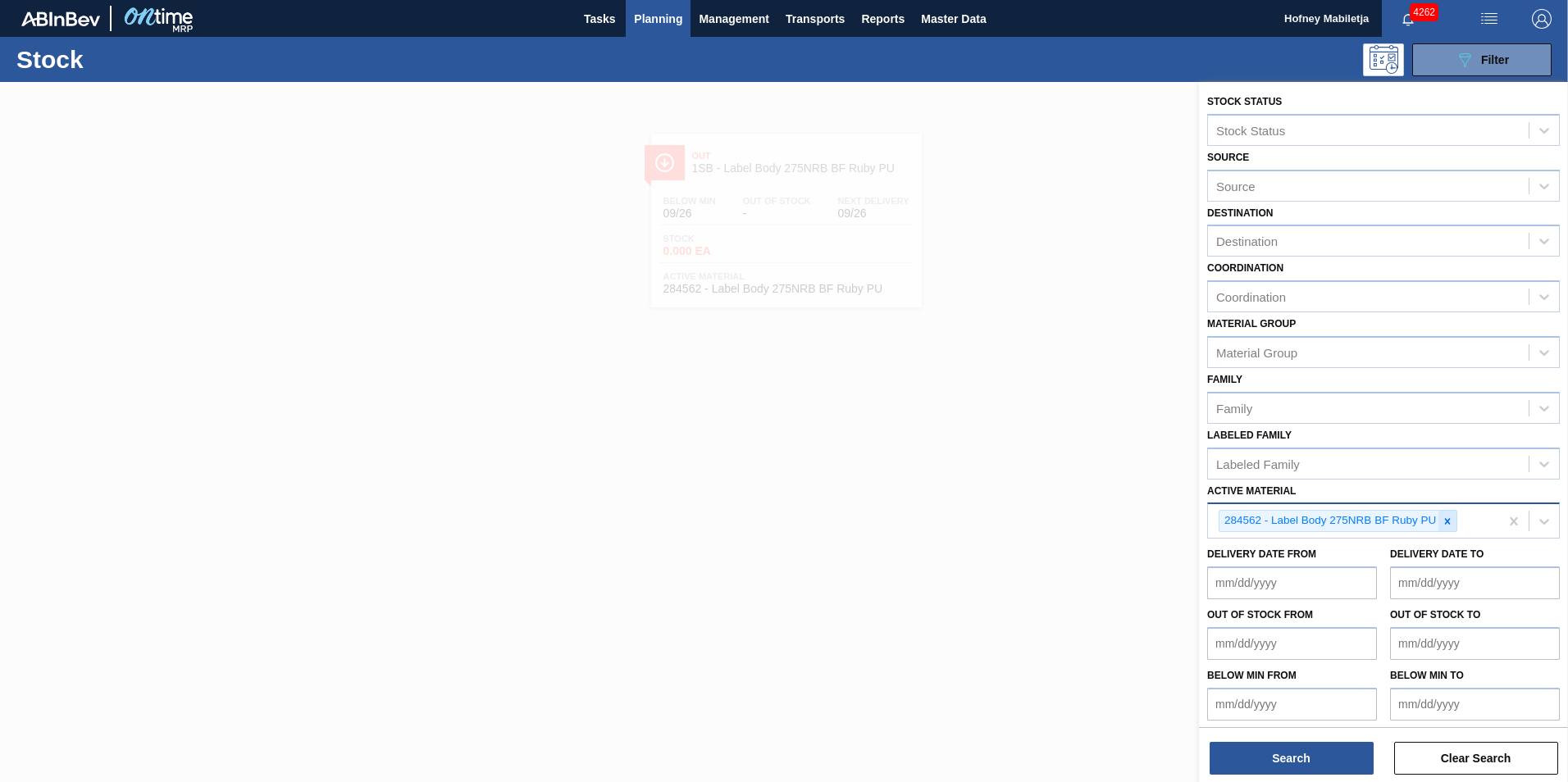
click at [1450, 521] on icon at bounding box center [1448, 521] width 11 height 11
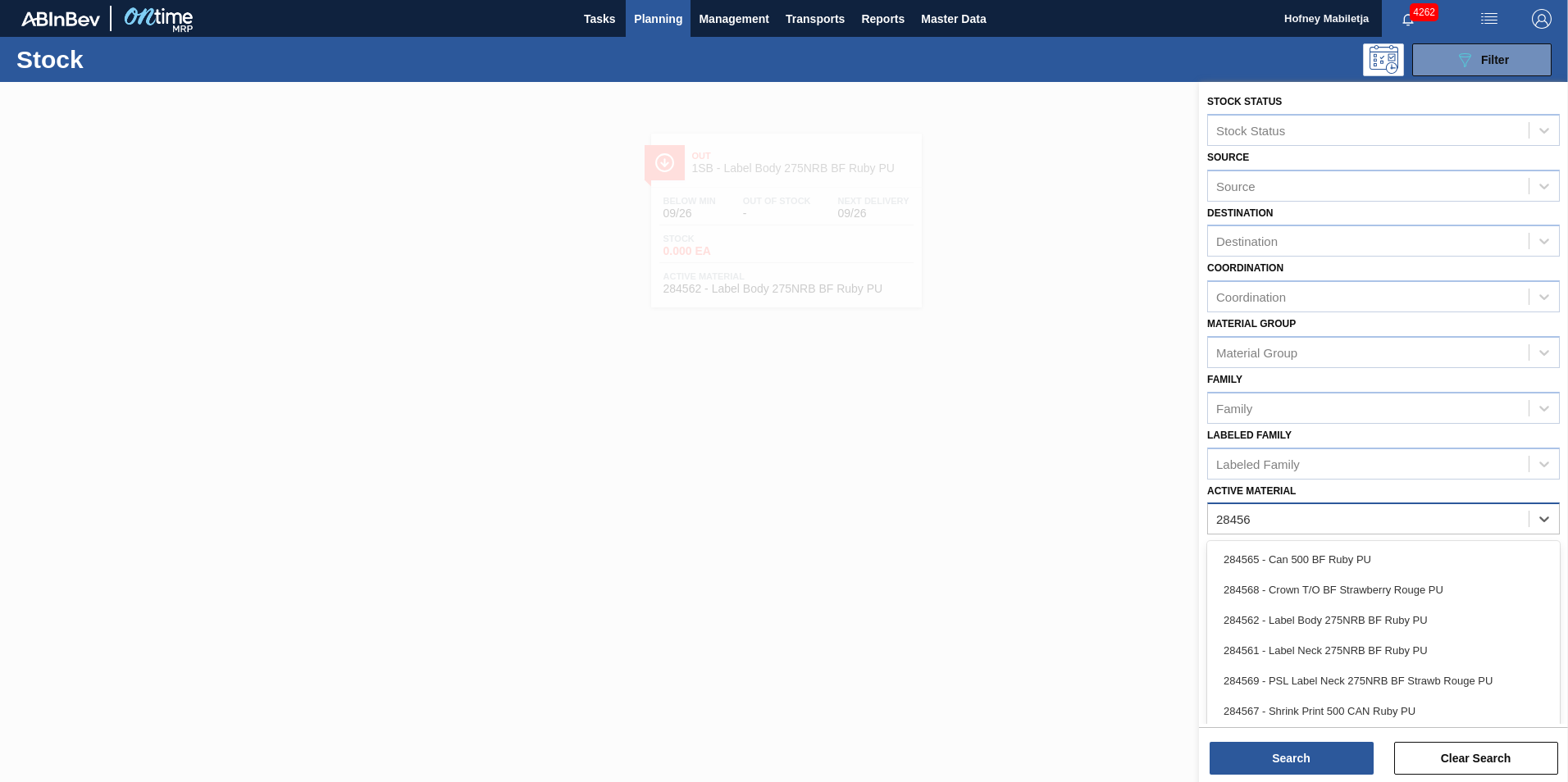
type Material "284564"
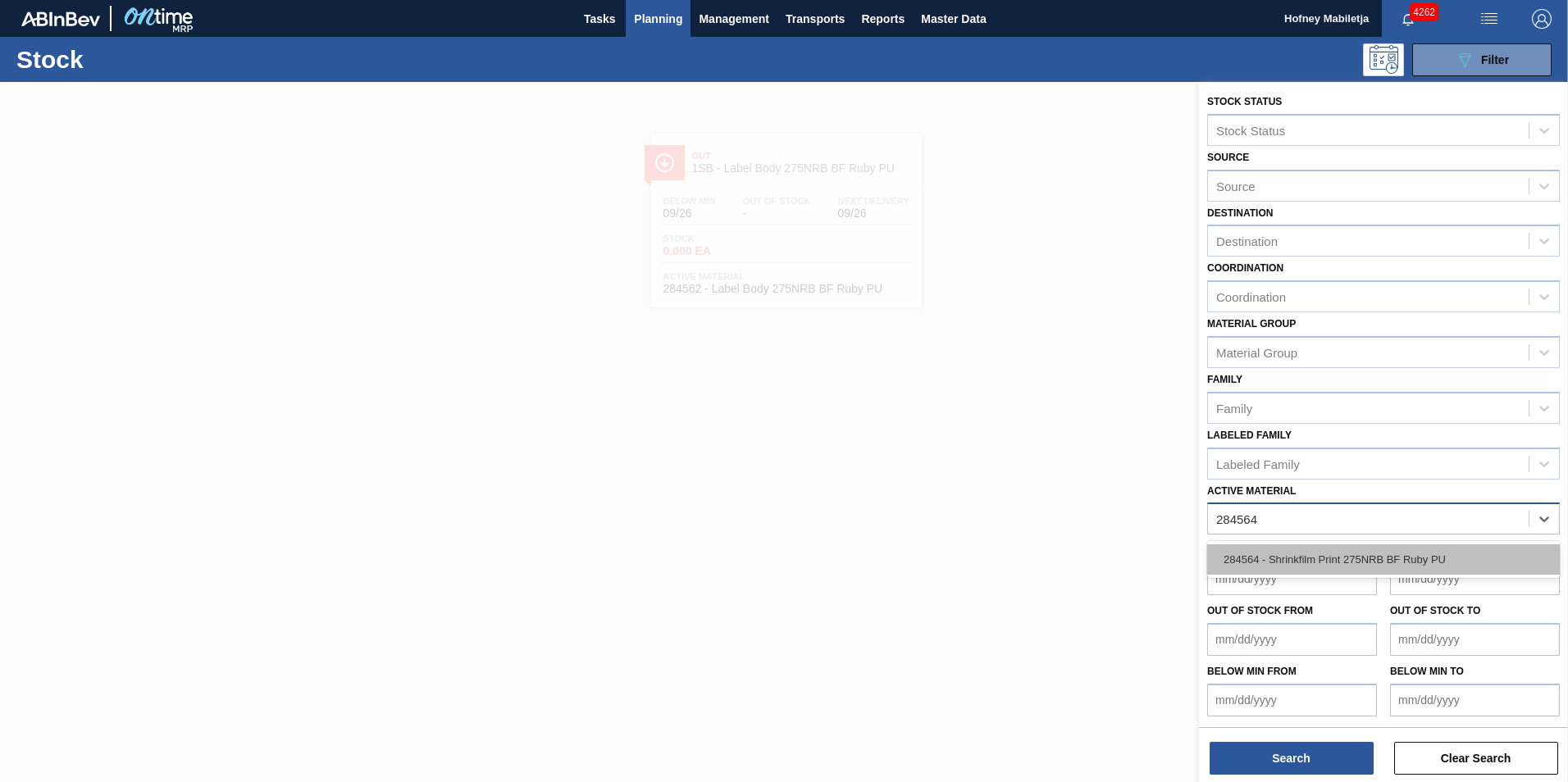
click at [1358, 554] on div "284564 - Shrinkfilm Print 275NRB BF Ruby PU" at bounding box center [1383, 560] width 352 height 31
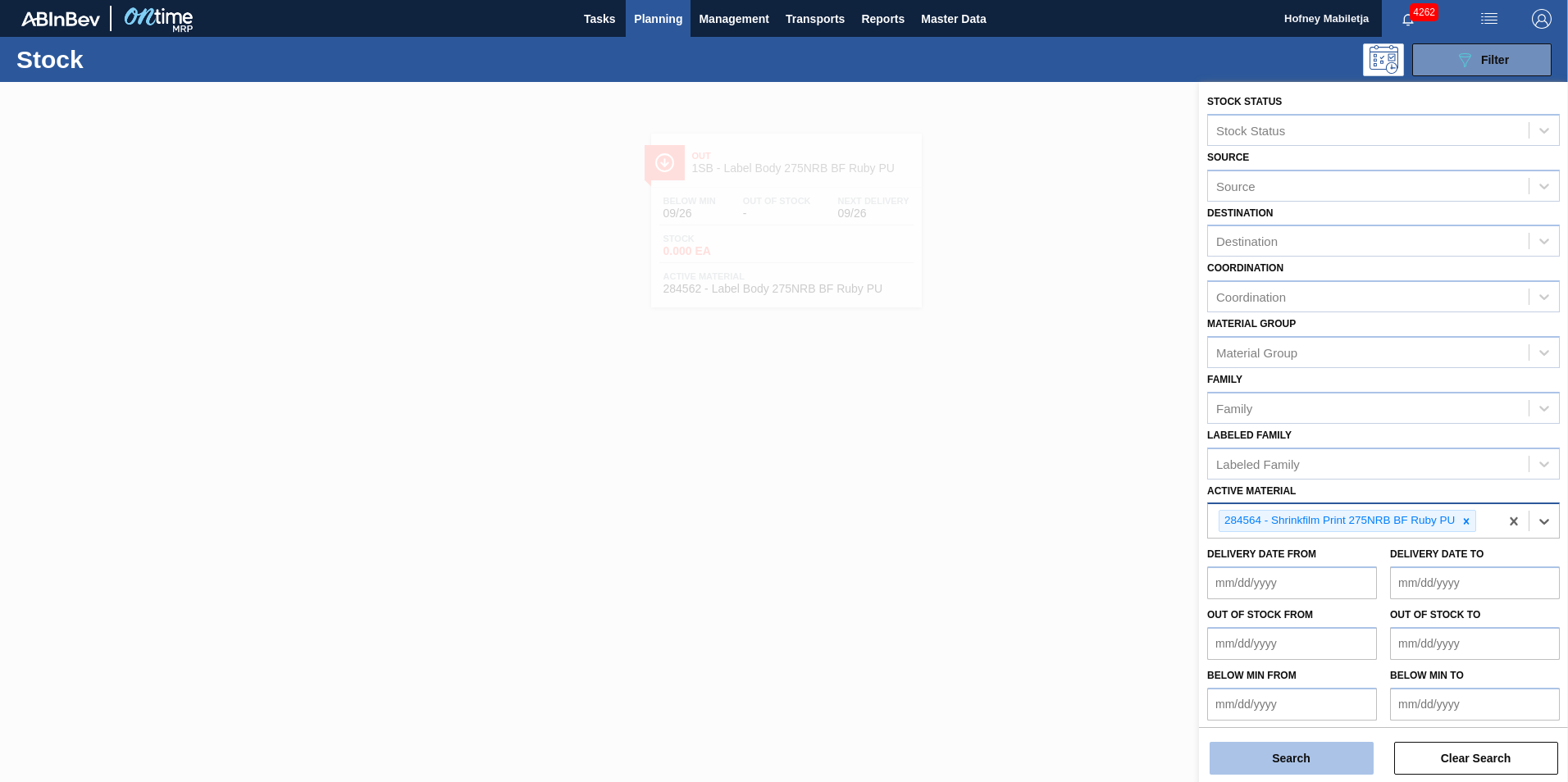
click at [1319, 757] on button "Search" at bounding box center [1292, 758] width 164 height 32
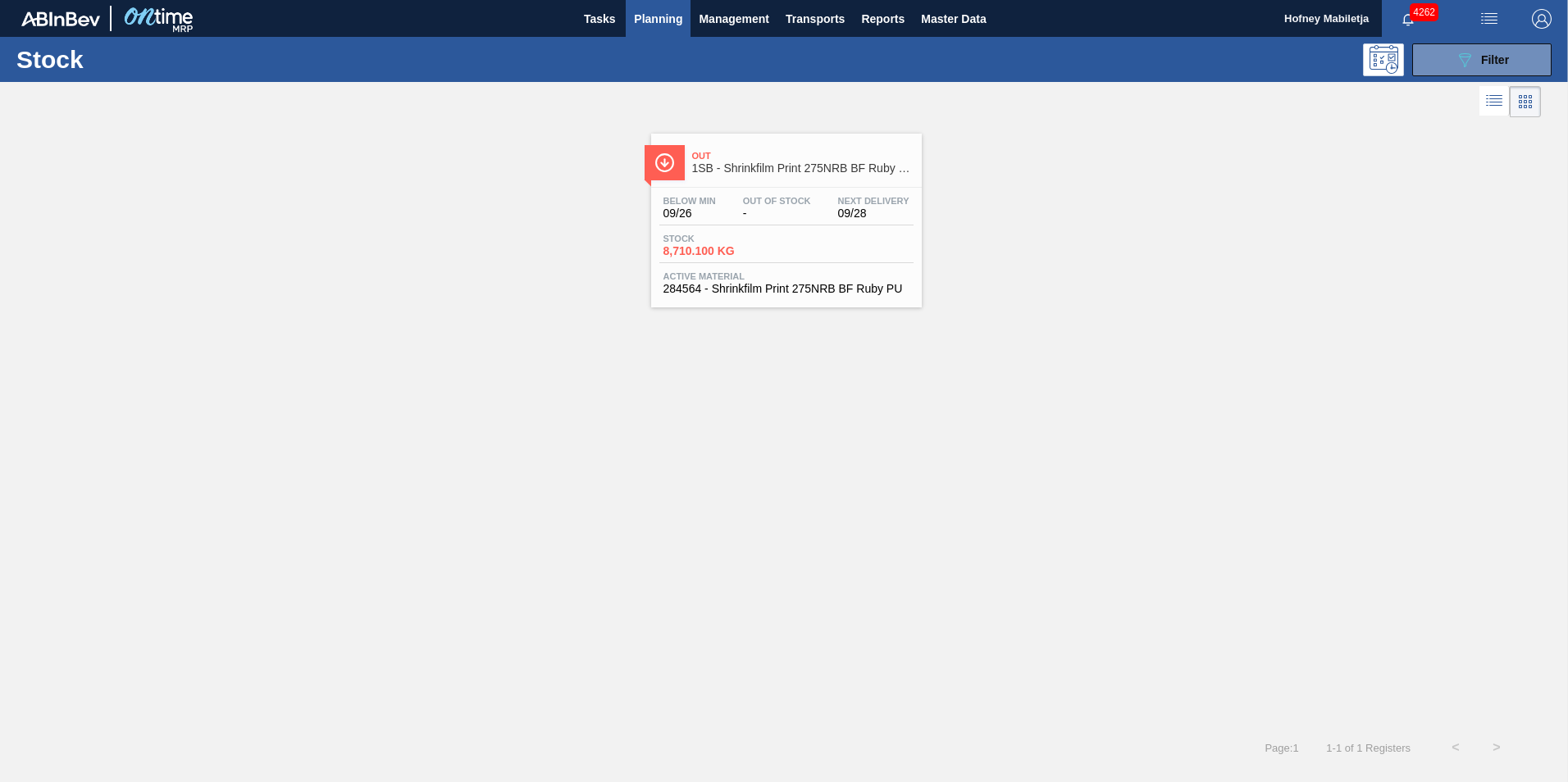
click at [786, 245] on div "Stock 8,710.100 KG" at bounding box center [786, 248] width 254 height 30
click at [792, 201] on span "Out Of Stock" at bounding box center [776, 201] width 68 height 10
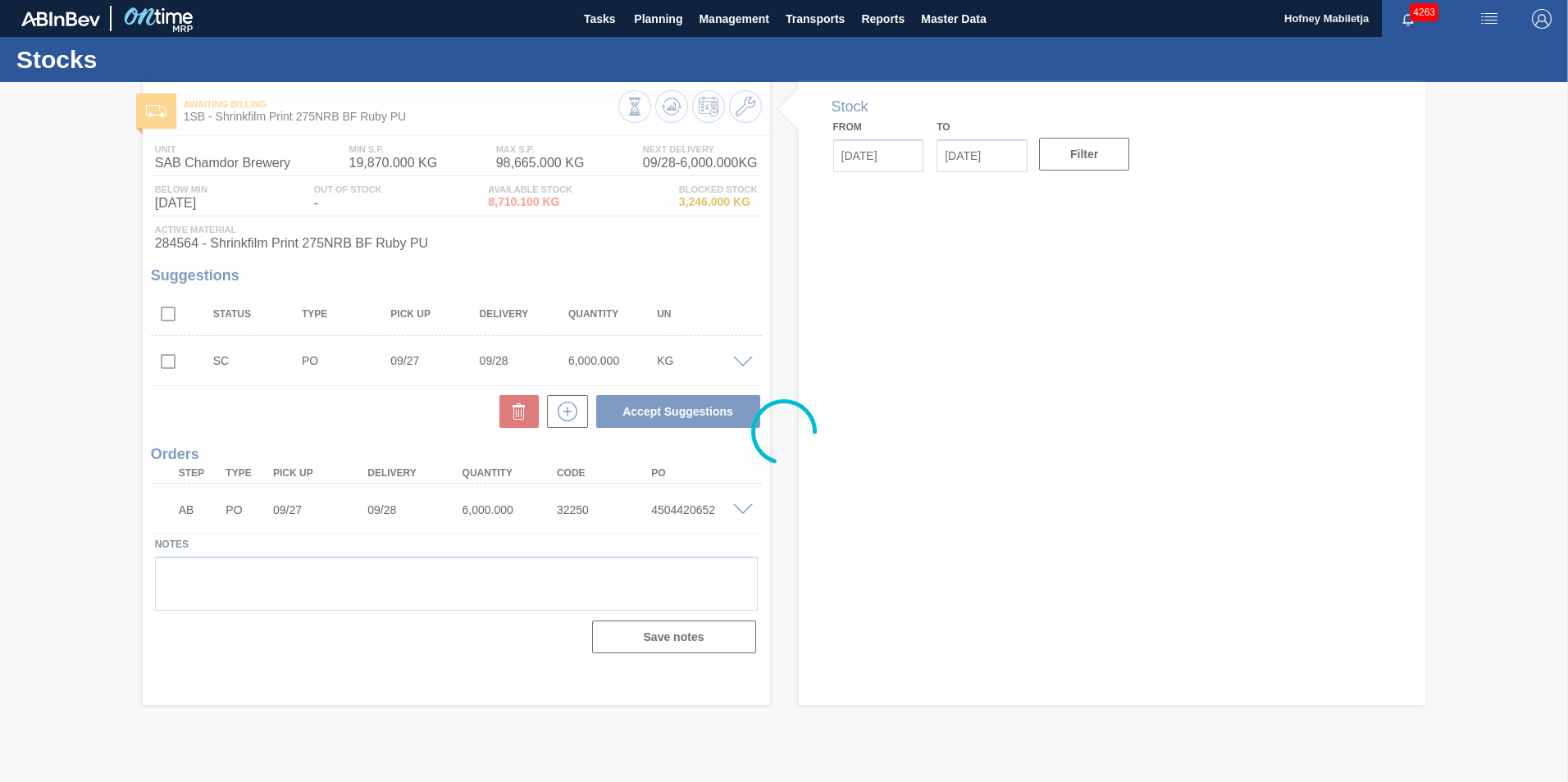
type input "[DATE]"
